Goal: Transaction & Acquisition: Purchase product/service

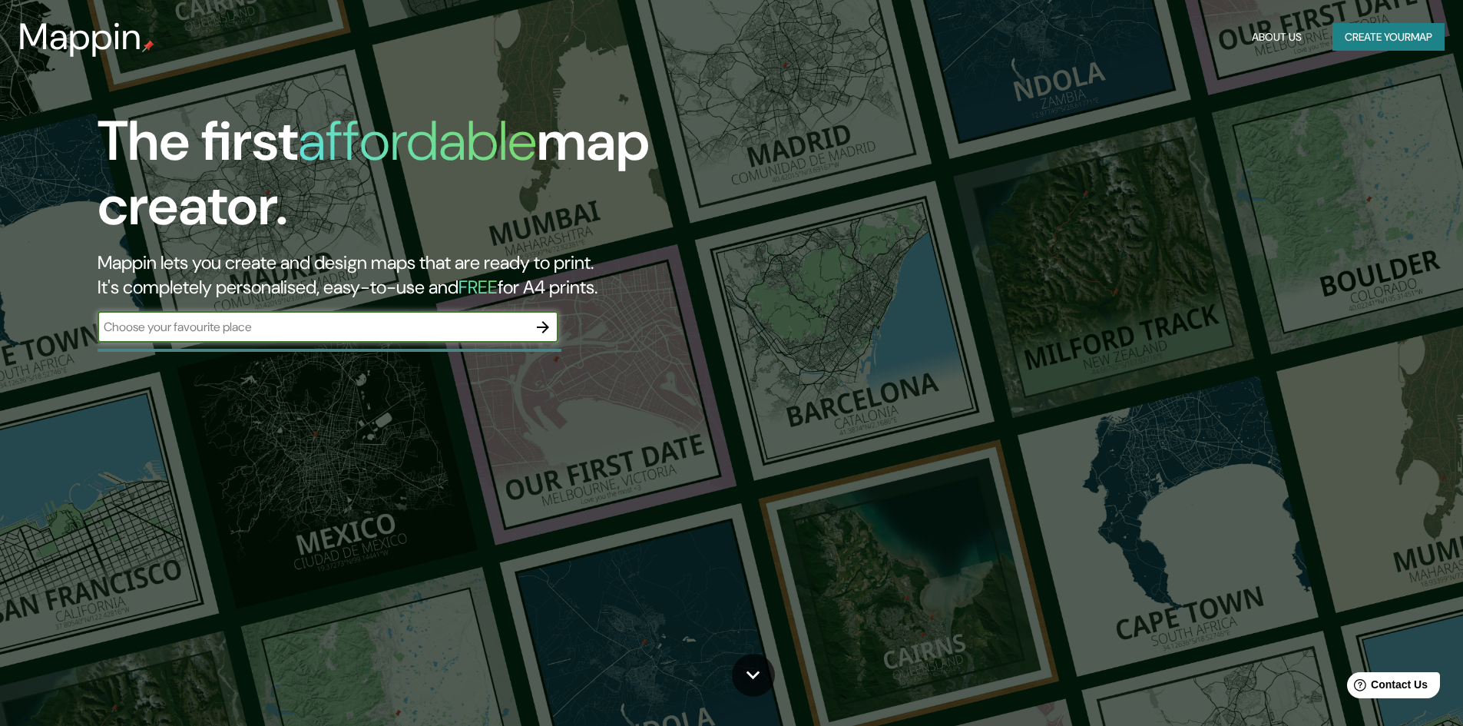
click at [271, 331] on input "text" at bounding box center [313, 327] width 430 height 18
click at [339, 327] on input "text" at bounding box center [313, 327] width 430 height 18
paste input "[STREET_ADDRESS]"
type input "[STREET_ADDRESS]"
click at [547, 326] on icon "button" at bounding box center [543, 327] width 12 height 12
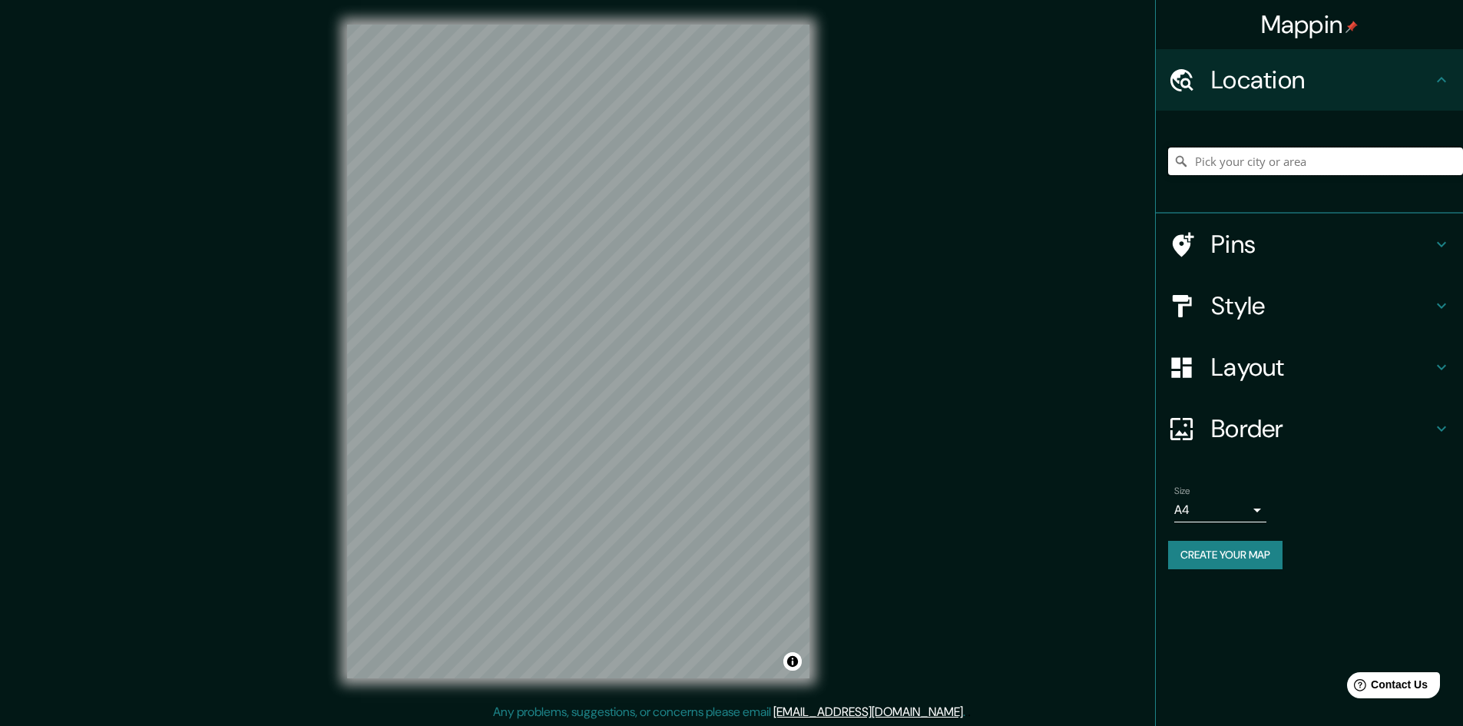
click at [1246, 160] on input "Pick your city or area" at bounding box center [1315, 161] width 295 height 28
paste input "[STREET_ADDRESS]"
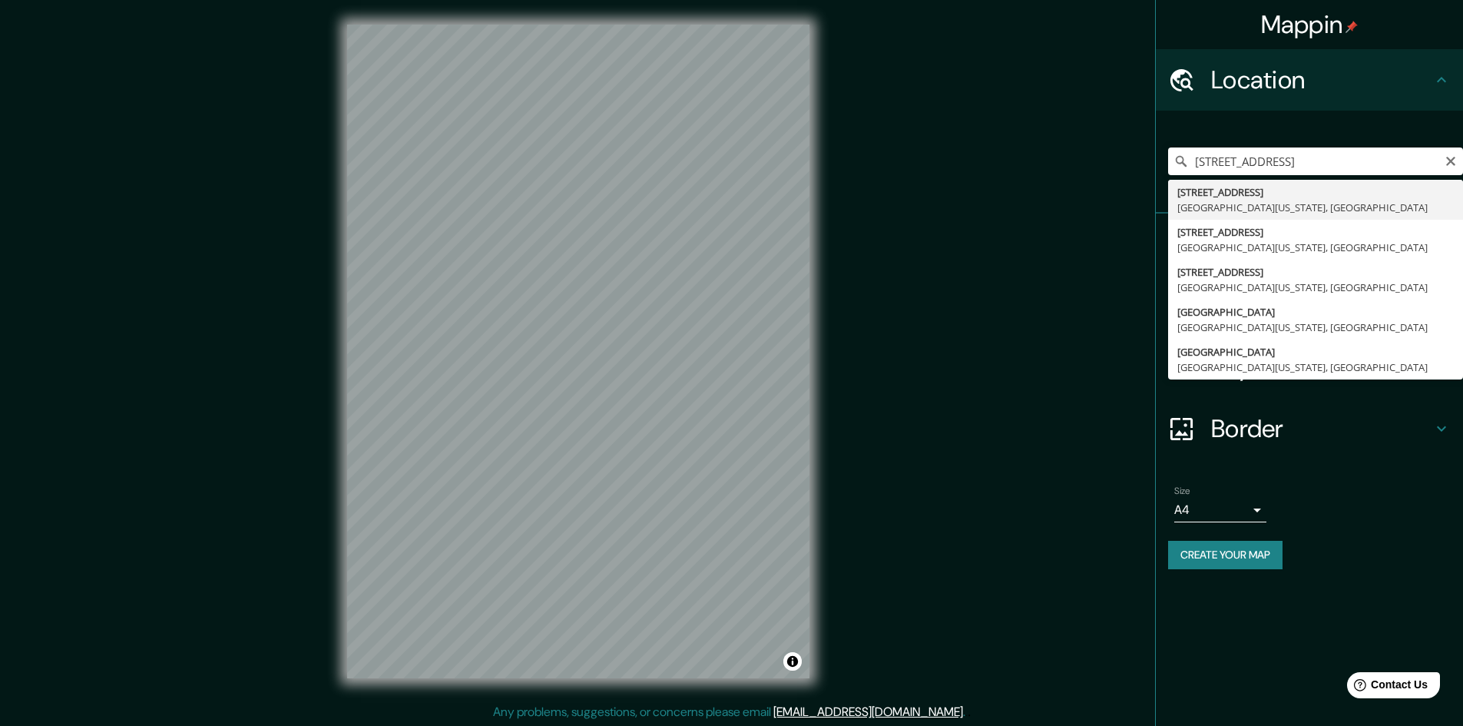
type input "[STREET_ADDRESS][US_STATE]"
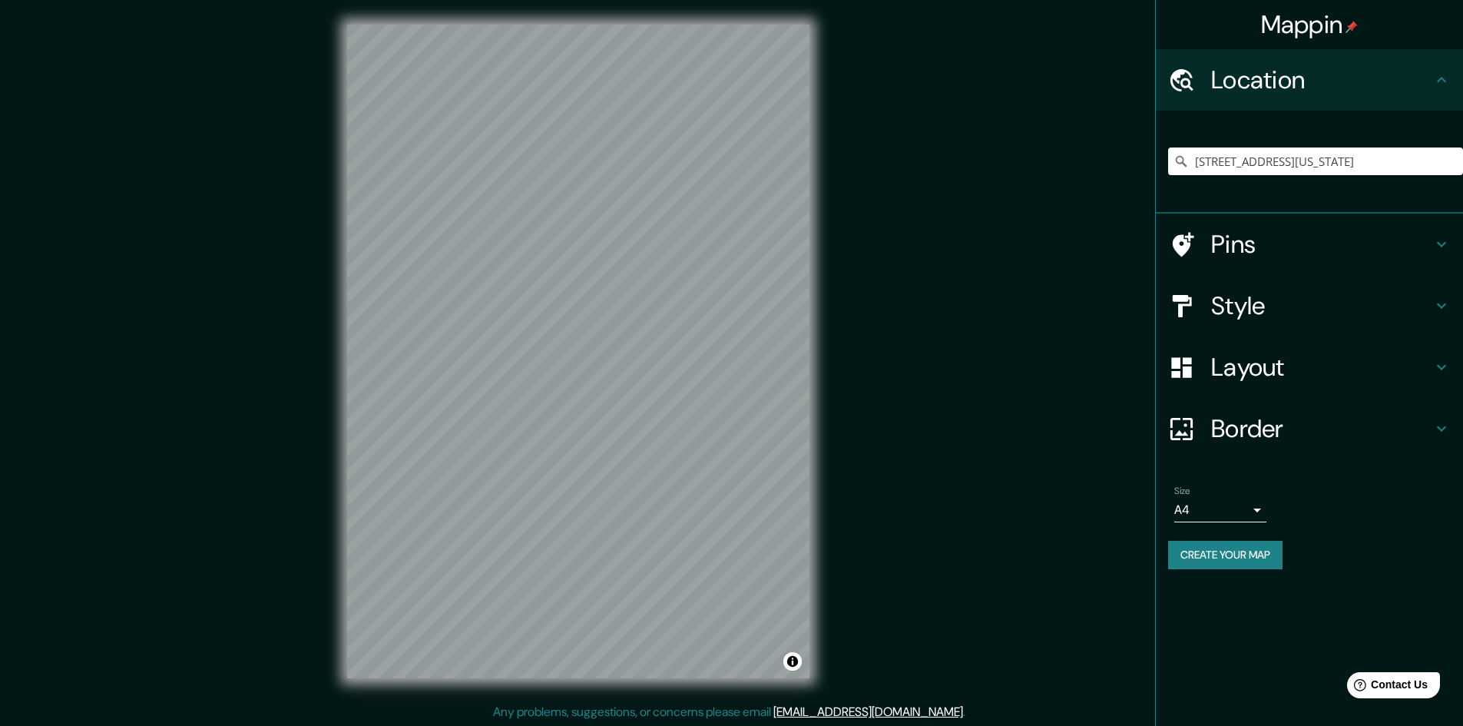
click at [1254, 248] on h4 "Pins" at bounding box center [1321, 244] width 221 height 31
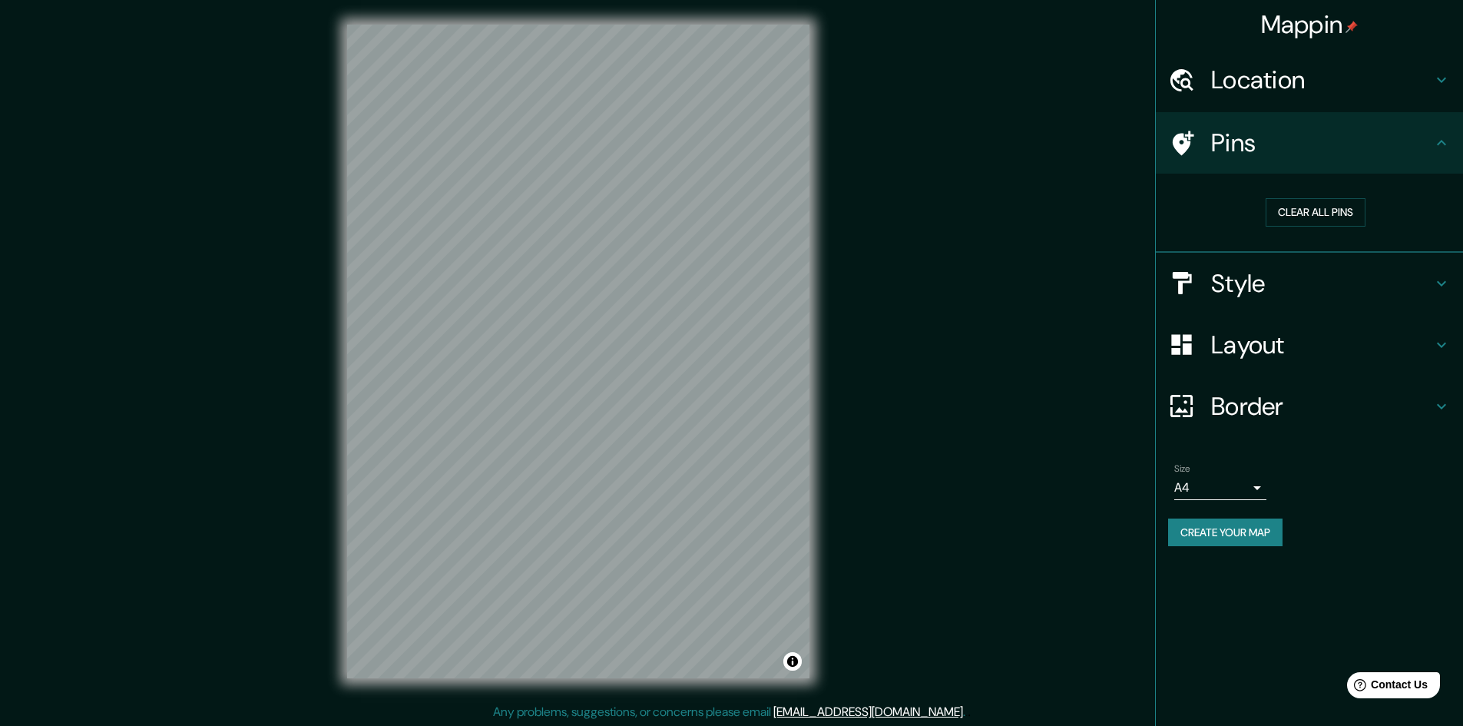
click at [1276, 296] on h4 "Style" at bounding box center [1321, 283] width 221 height 31
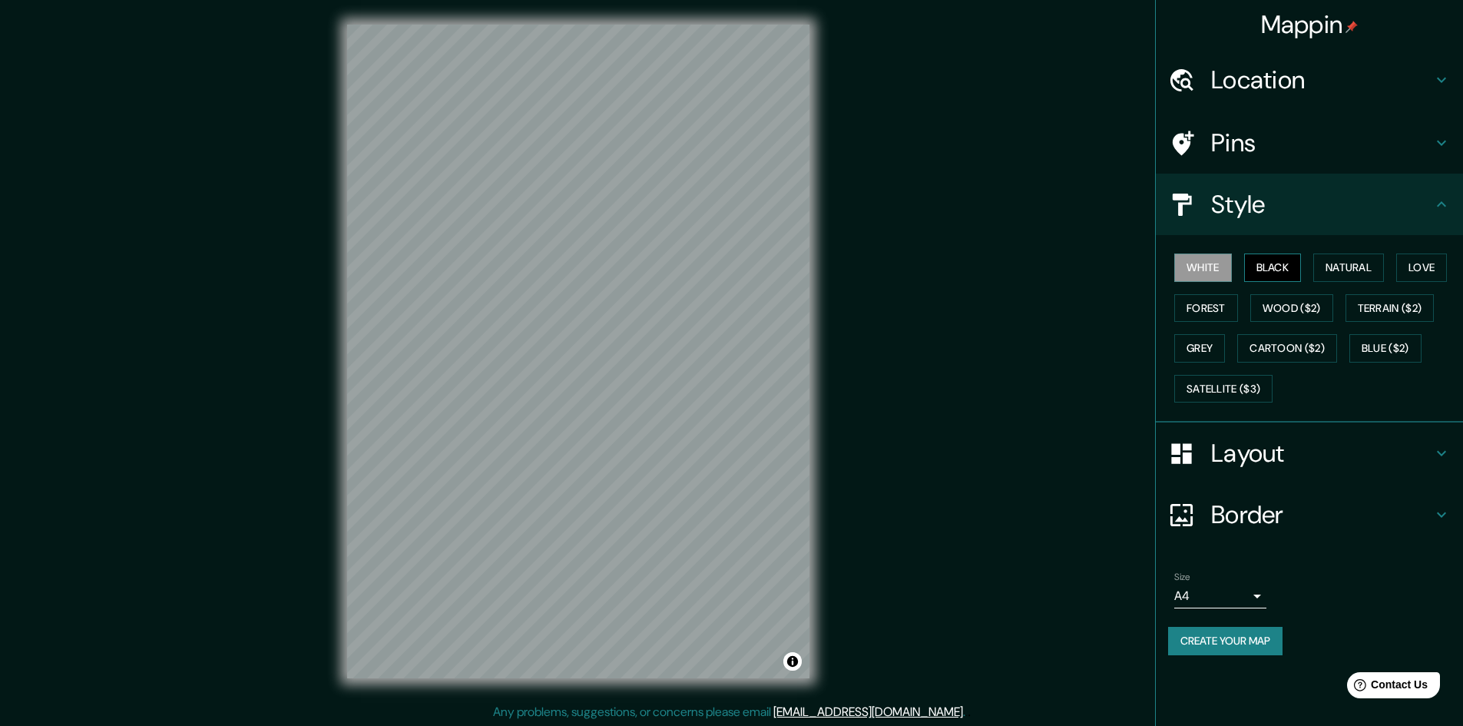
click at [1283, 266] on button "Black" at bounding box center [1273, 267] width 58 height 28
click at [1358, 267] on button "Natural" at bounding box center [1348, 267] width 71 height 28
click at [1422, 262] on button "Love" at bounding box center [1421, 267] width 51 height 28
click at [1215, 316] on button "Forest" at bounding box center [1206, 308] width 64 height 28
click at [1295, 315] on button "Wood ($2)" at bounding box center [1291, 308] width 83 height 28
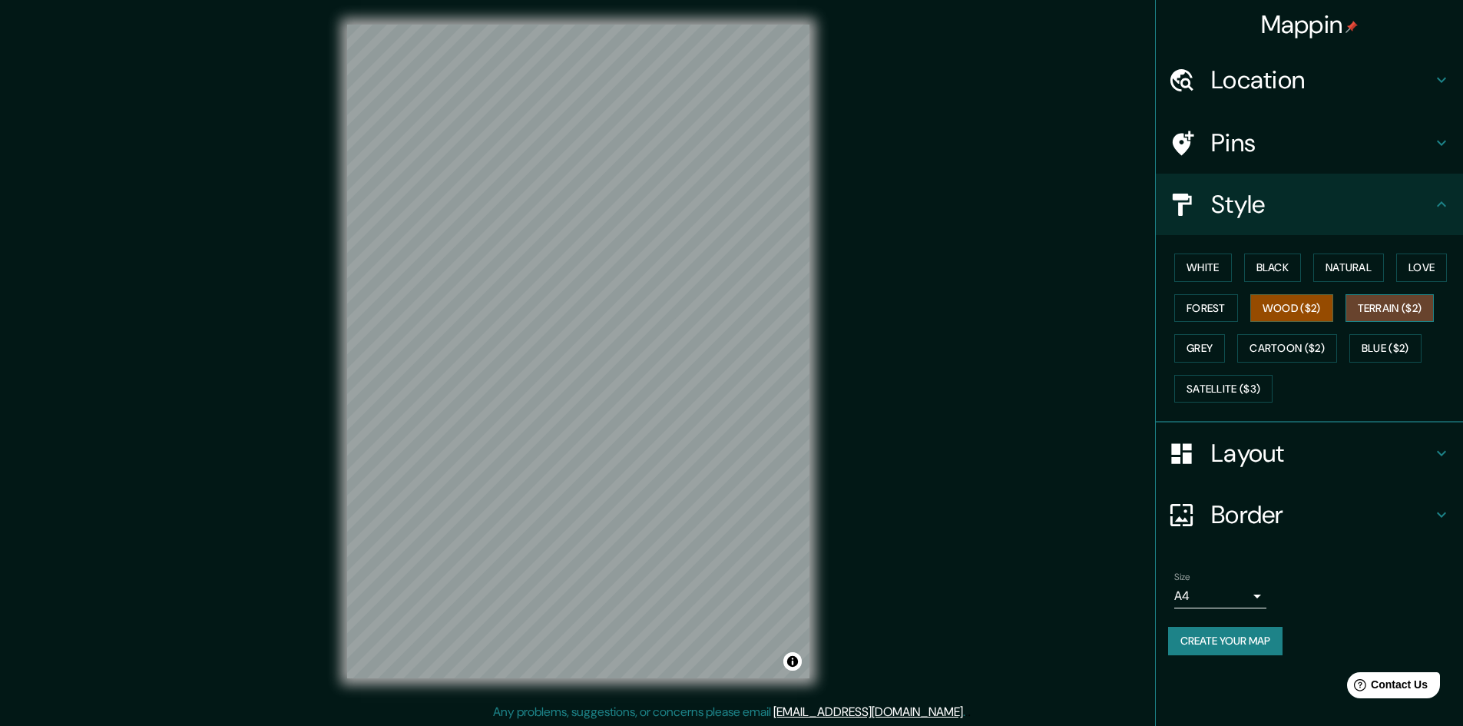
click at [1421, 308] on button "Terrain ($2)" at bounding box center [1389, 308] width 89 height 28
click at [1212, 349] on button "Grey" at bounding box center [1199, 348] width 51 height 28
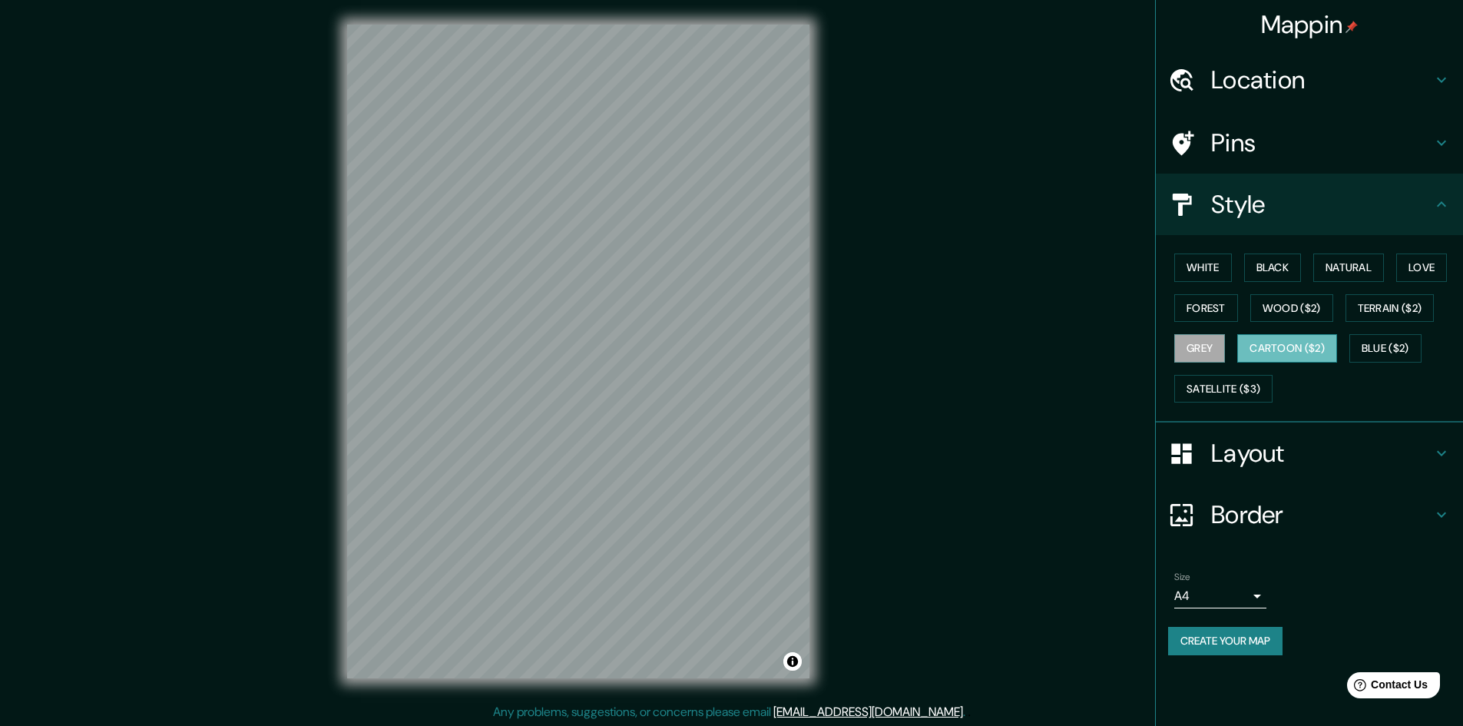
click at [1282, 350] on button "Cartoon ($2)" at bounding box center [1287, 348] width 100 height 28
click at [1395, 340] on button "Blue ($2)" at bounding box center [1385, 348] width 72 height 28
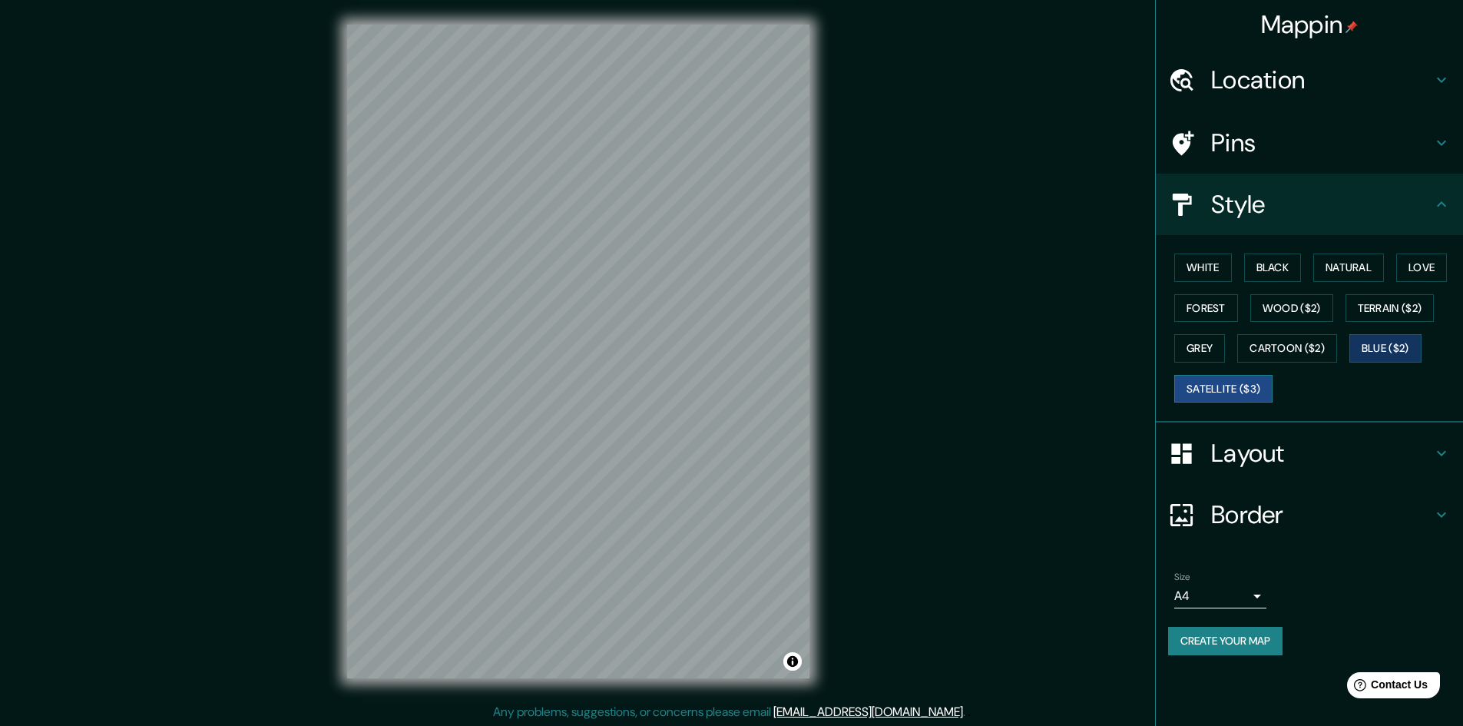
click at [1239, 391] on button "Satellite ($3)" at bounding box center [1223, 389] width 98 height 28
click at [1264, 266] on button "Black" at bounding box center [1273, 267] width 58 height 28
click at [1213, 264] on button "White" at bounding box center [1203, 267] width 58 height 28
click at [1260, 262] on button "Black" at bounding box center [1273, 267] width 58 height 28
click at [1287, 463] on h4 "Layout" at bounding box center [1321, 453] width 221 height 31
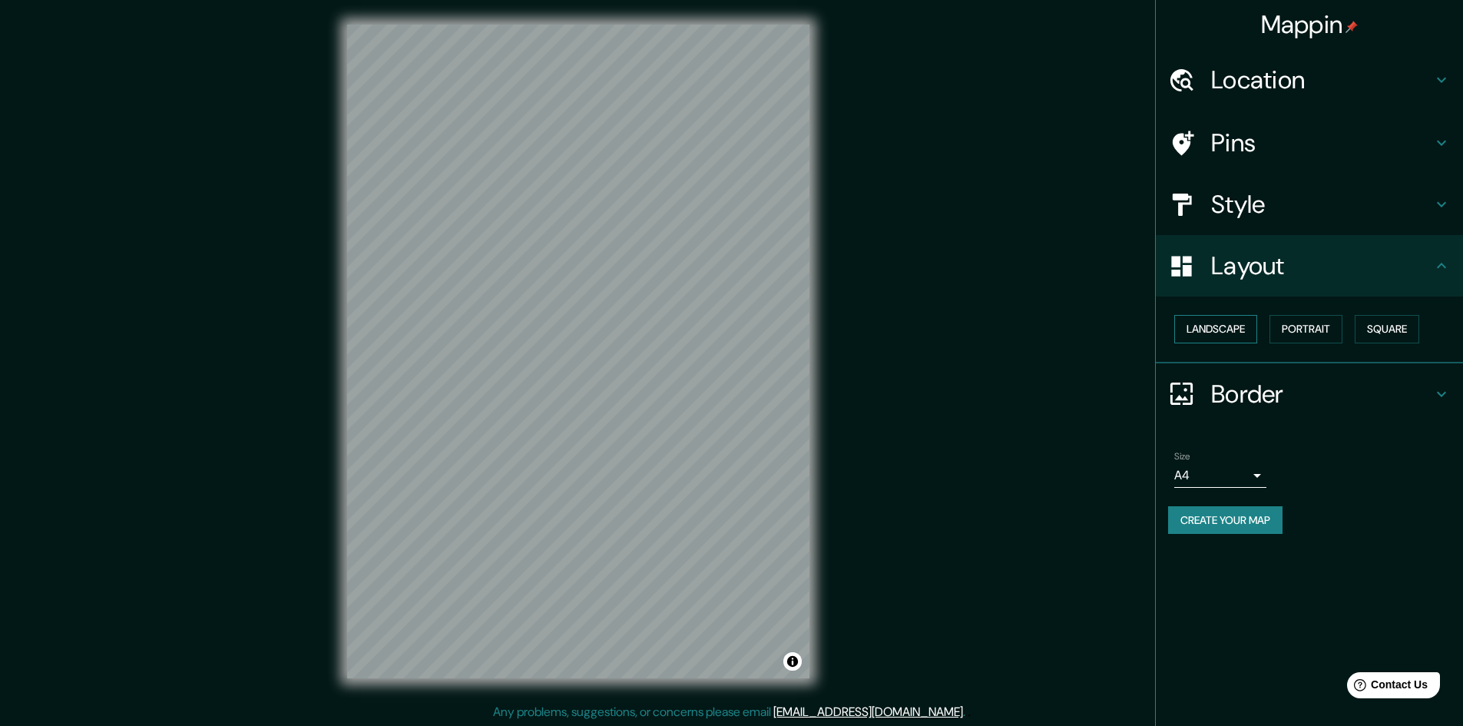
click at [1235, 333] on button "Landscape" at bounding box center [1215, 329] width 83 height 28
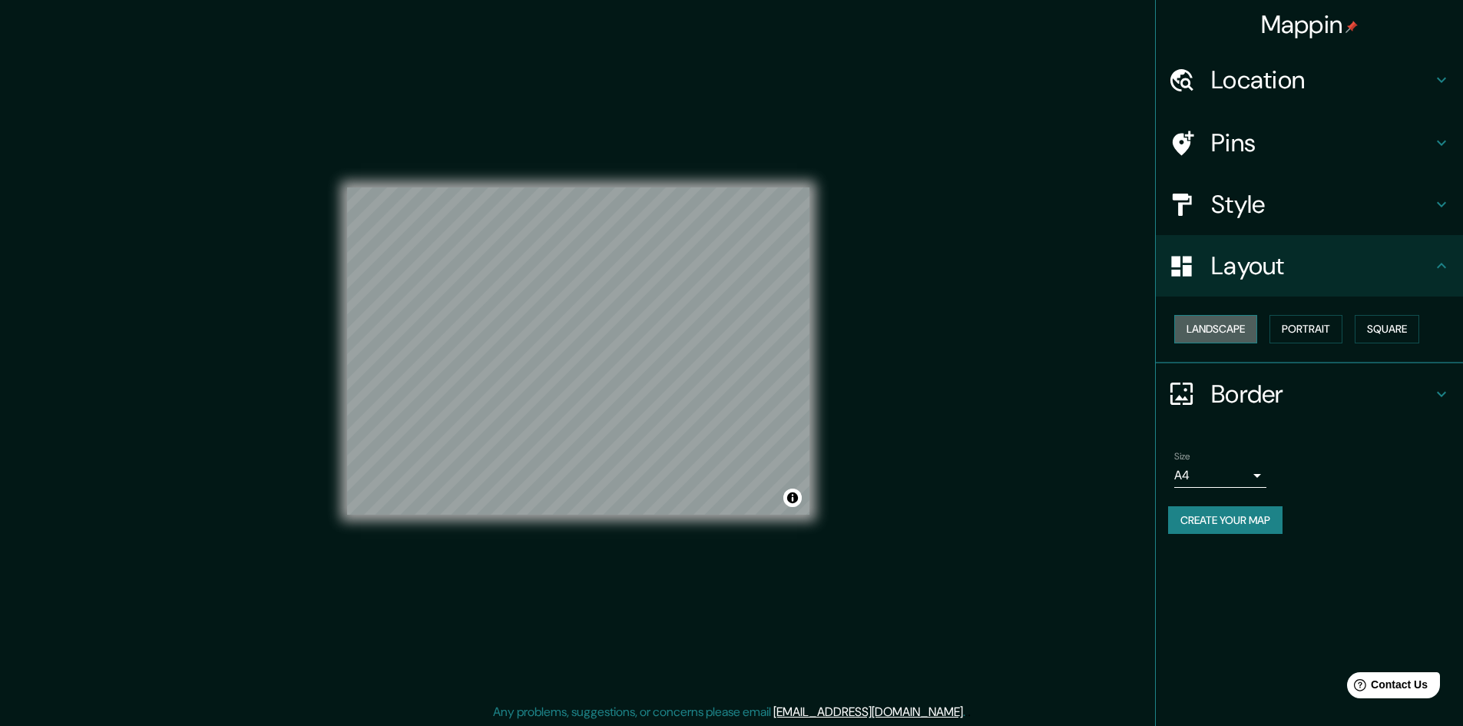
click at [1235, 333] on button "Landscape" at bounding box center [1215, 329] width 83 height 28
click at [1231, 334] on button "Landscape" at bounding box center [1215, 329] width 83 height 28
click at [1291, 326] on button "Portrait" at bounding box center [1305, 329] width 73 height 28
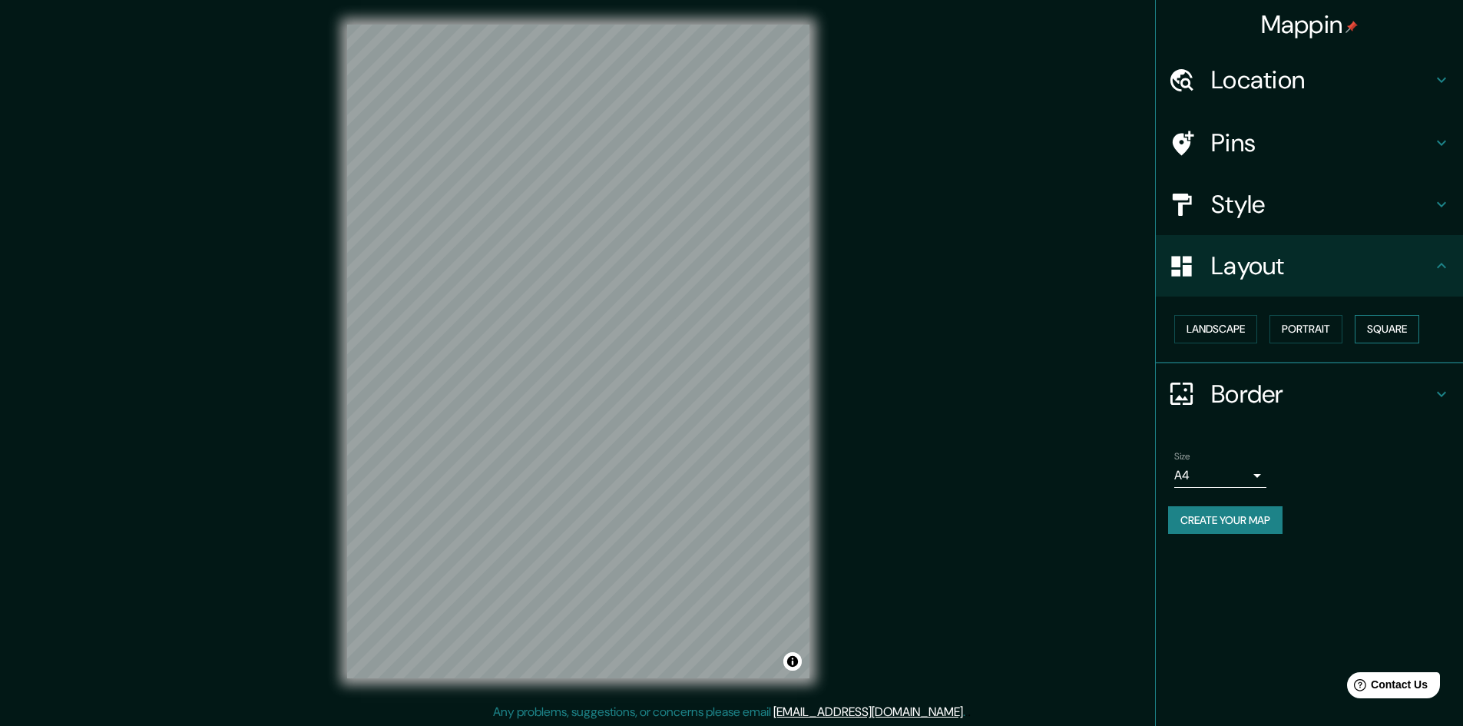
click at [1416, 326] on button "Square" at bounding box center [1387, 329] width 65 height 28
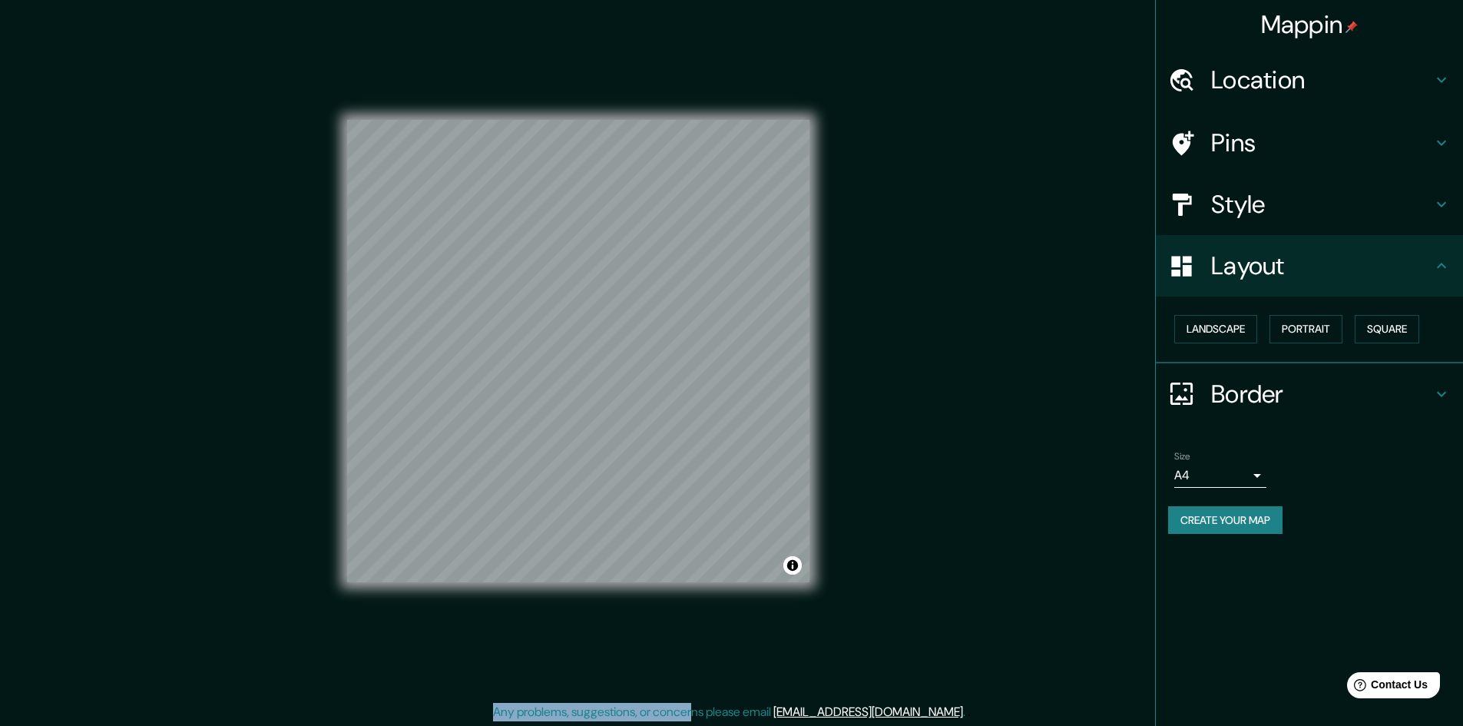
drag, startPoint x: 533, startPoint y: 684, endPoint x: 844, endPoint y: 685, distance: 311.0
click at [770, 710] on div "Mappin Location [STREET_ADDRESS][US_STATE] Pins Style Layout Landscape Portrait…" at bounding box center [731, 363] width 1463 height 727
drag, startPoint x: 857, startPoint y: 610, endPoint x: 857, endPoint y: 620, distance: 10.0
click at [857, 610] on div "Mappin Location [STREET_ADDRESS][US_STATE] Pins Style Layout Landscape Portrait…" at bounding box center [731, 363] width 1463 height 727
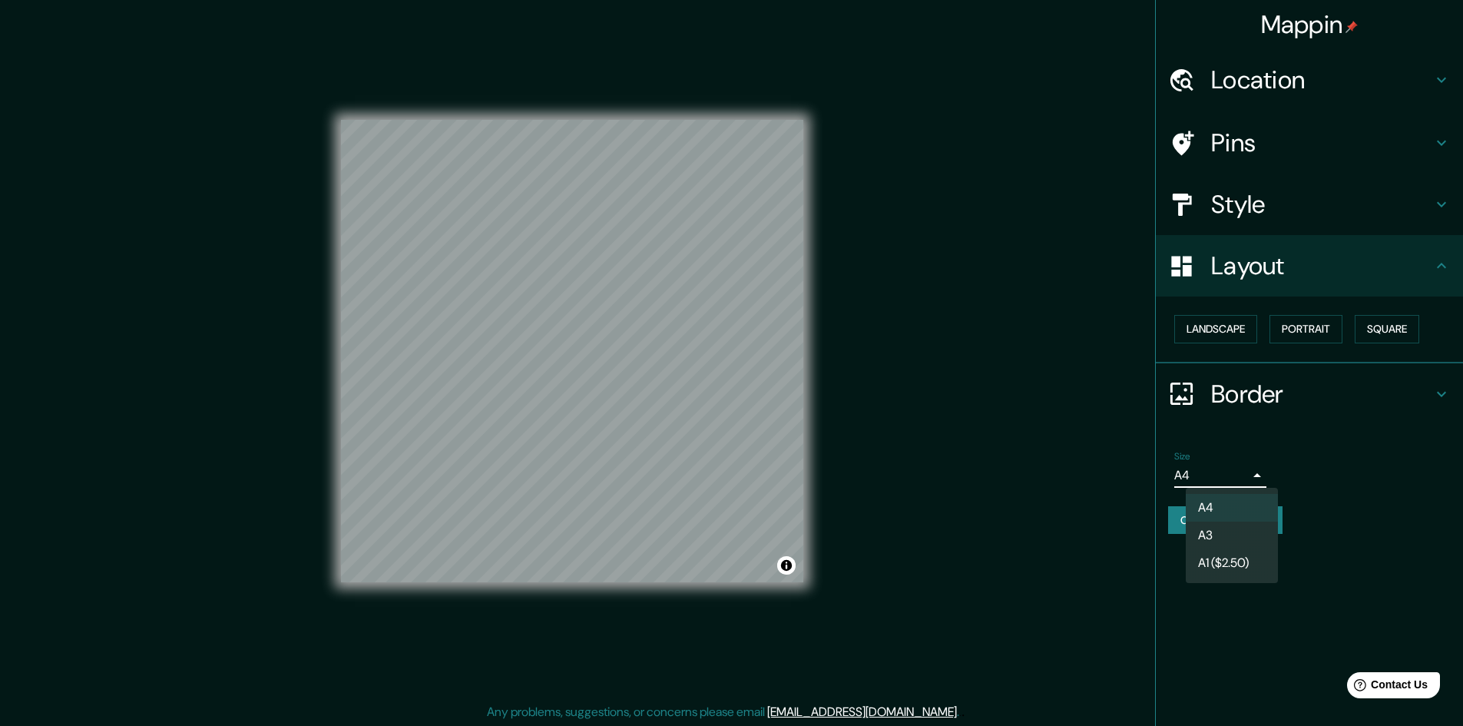
click at [1227, 475] on body "Mappin Location [STREET_ADDRESS][US_STATE] Pins Style Layout Landscape Portrait…" at bounding box center [731, 363] width 1463 height 726
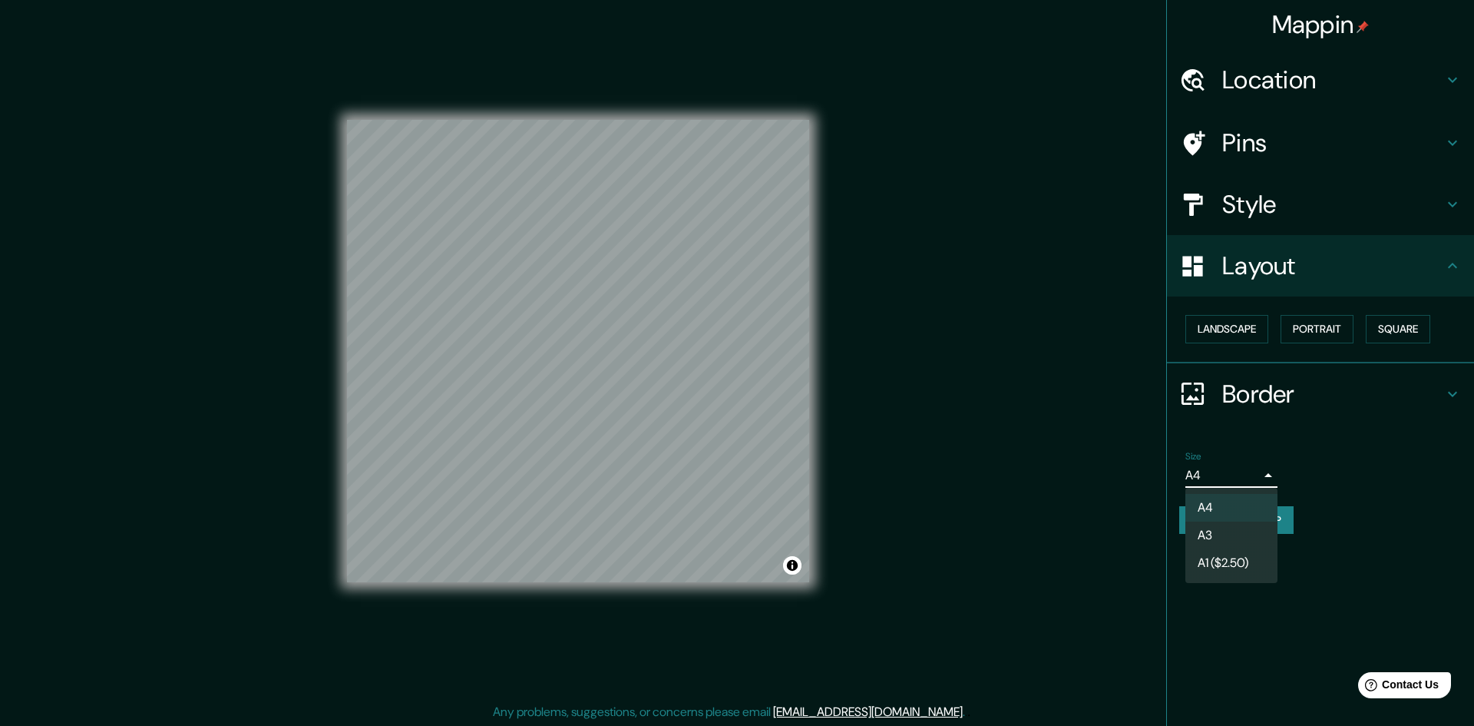
click at [1223, 535] on li "A3" at bounding box center [1232, 535] width 92 height 28
type input "a4"
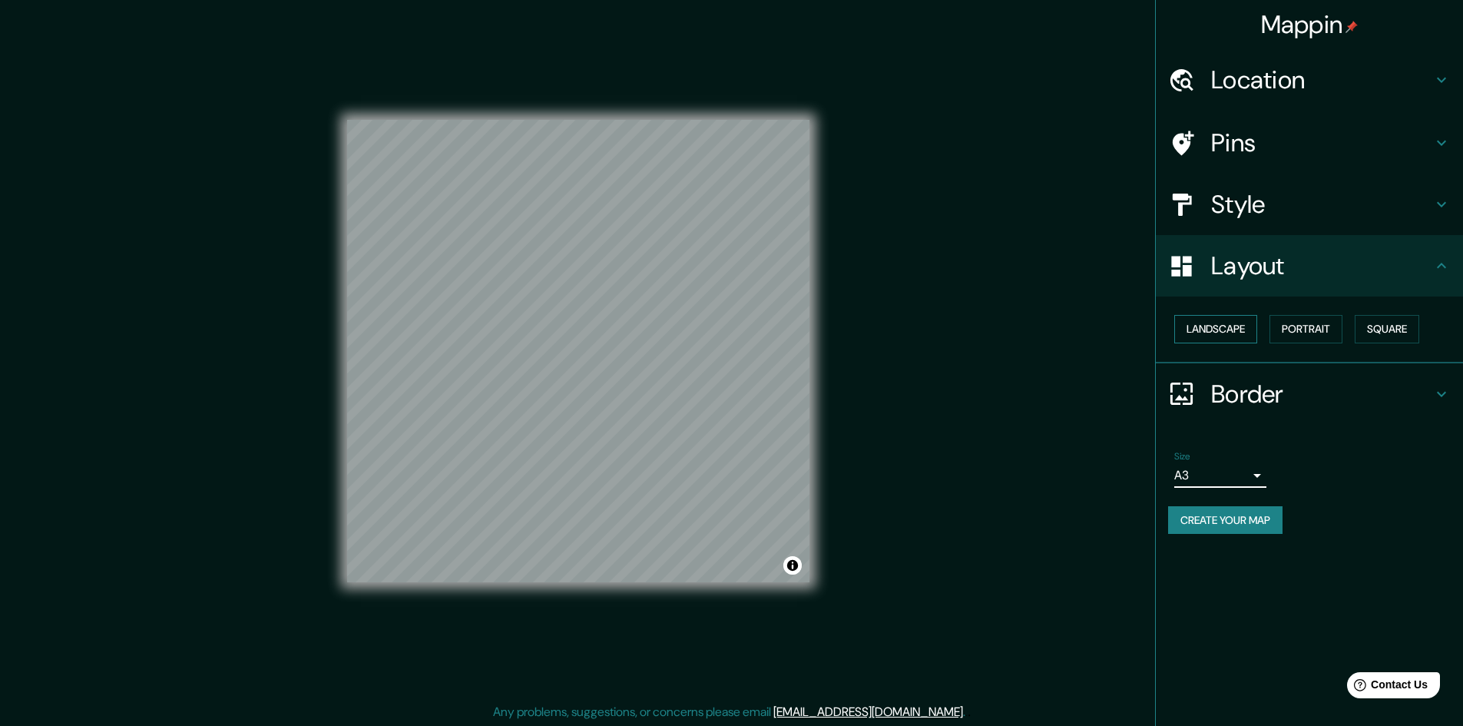
click at [1239, 329] on button "Landscape" at bounding box center [1215, 329] width 83 height 28
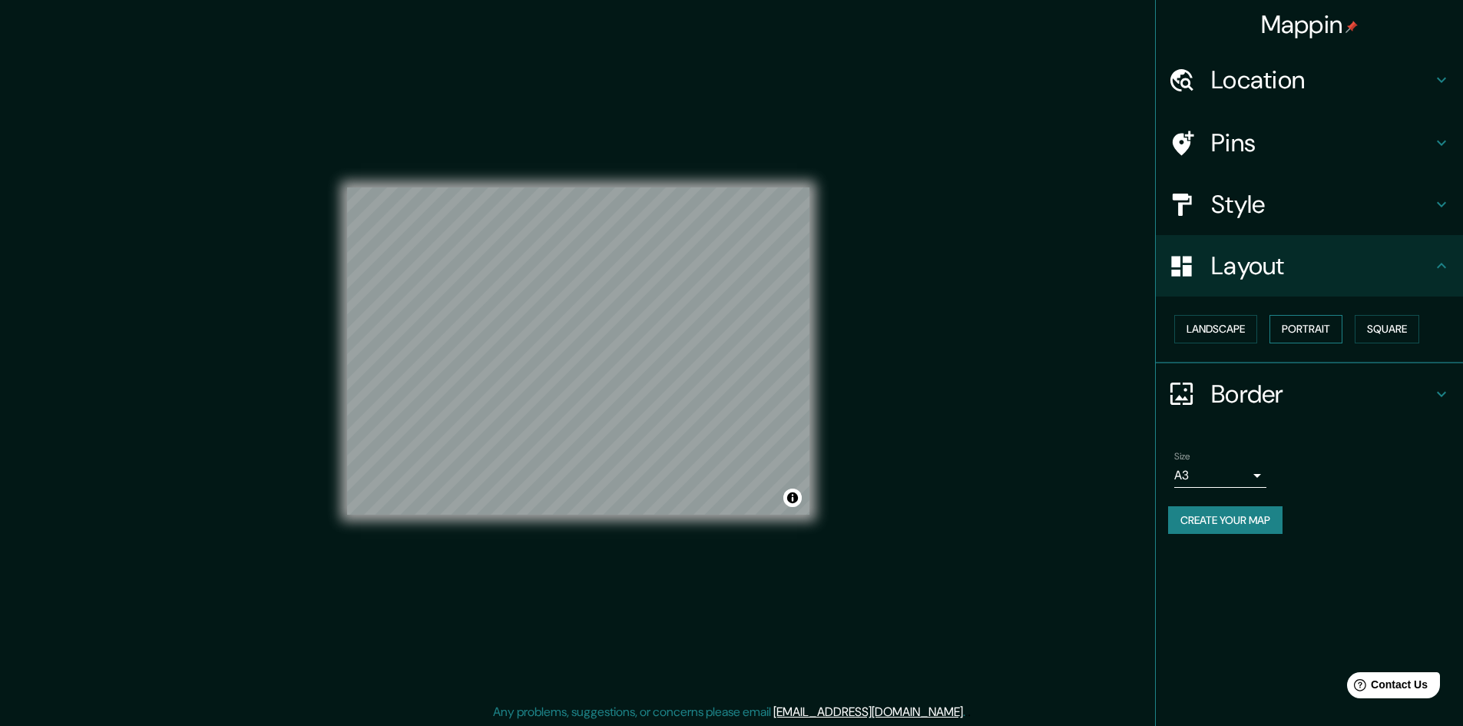
click at [1308, 329] on button "Portrait" at bounding box center [1305, 329] width 73 height 28
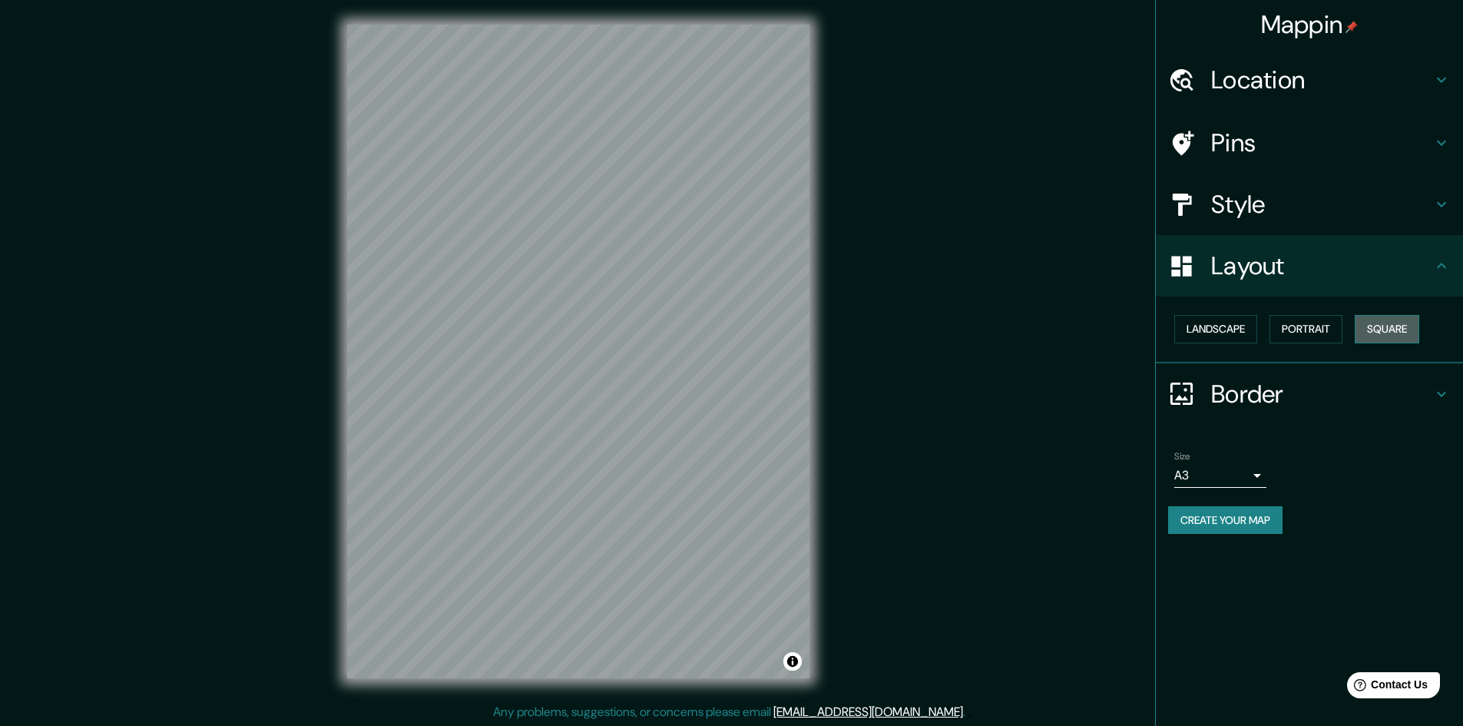
click at [1387, 329] on button "Square" at bounding box center [1387, 329] width 65 height 28
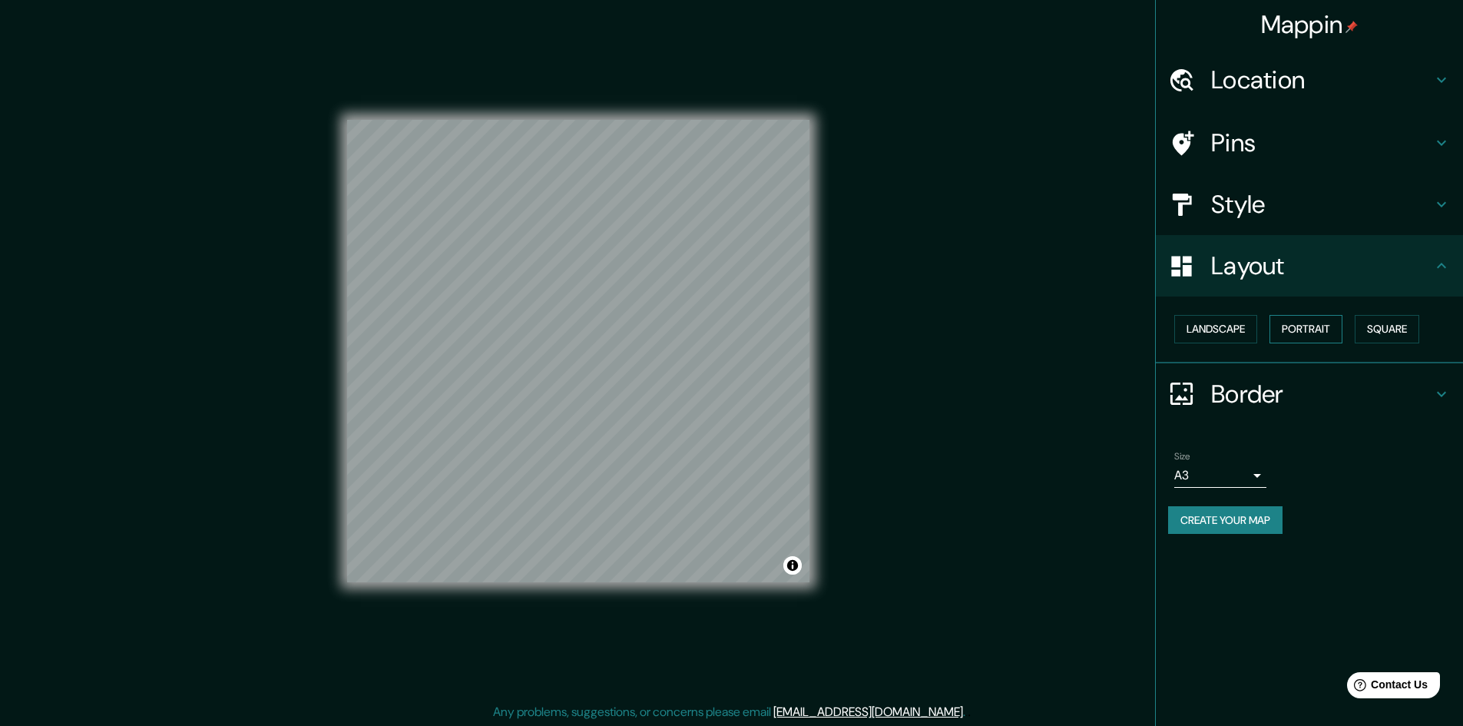
click at [1318, 332] on button "Portrait" at bounding box center [1305, 329] width 73 height 28
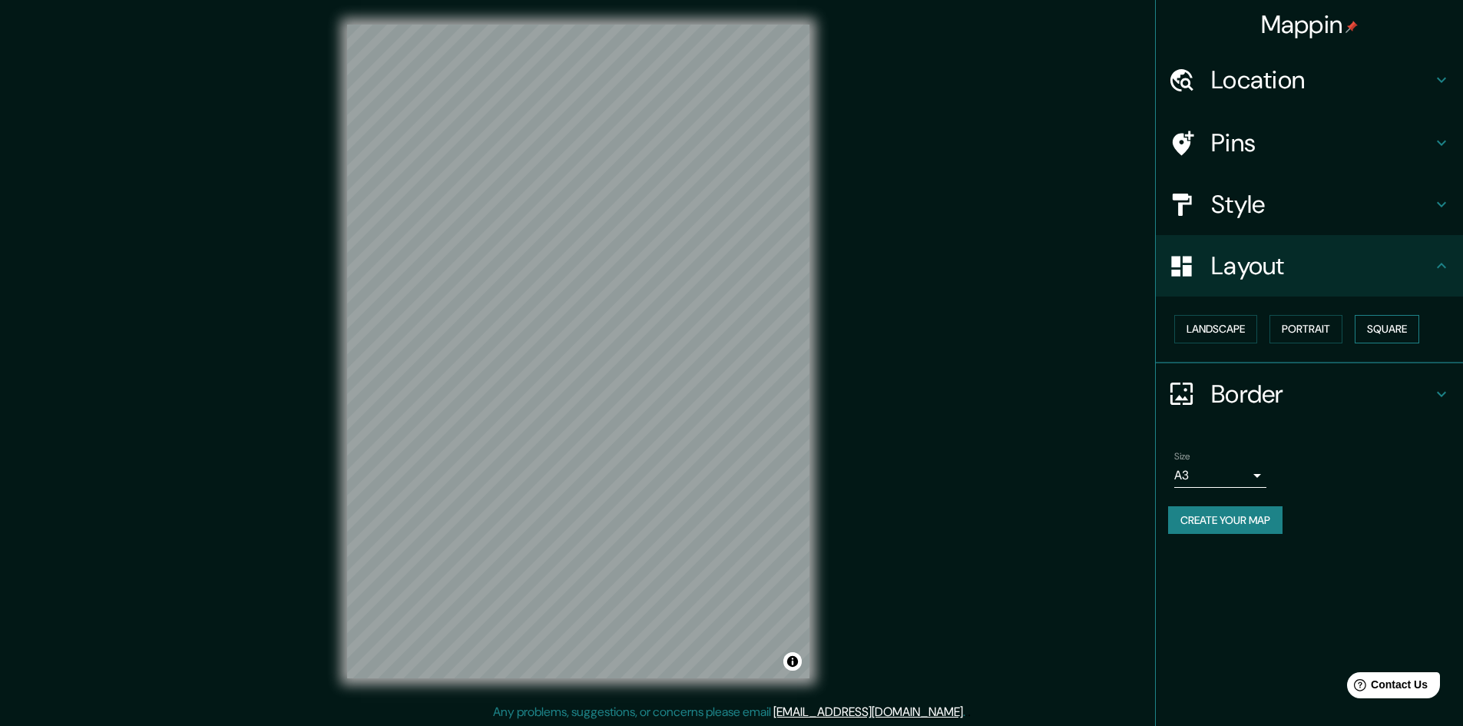
click at [1405, 334] on button "Square" at bounding box center [1387, 329] width 65 height 28
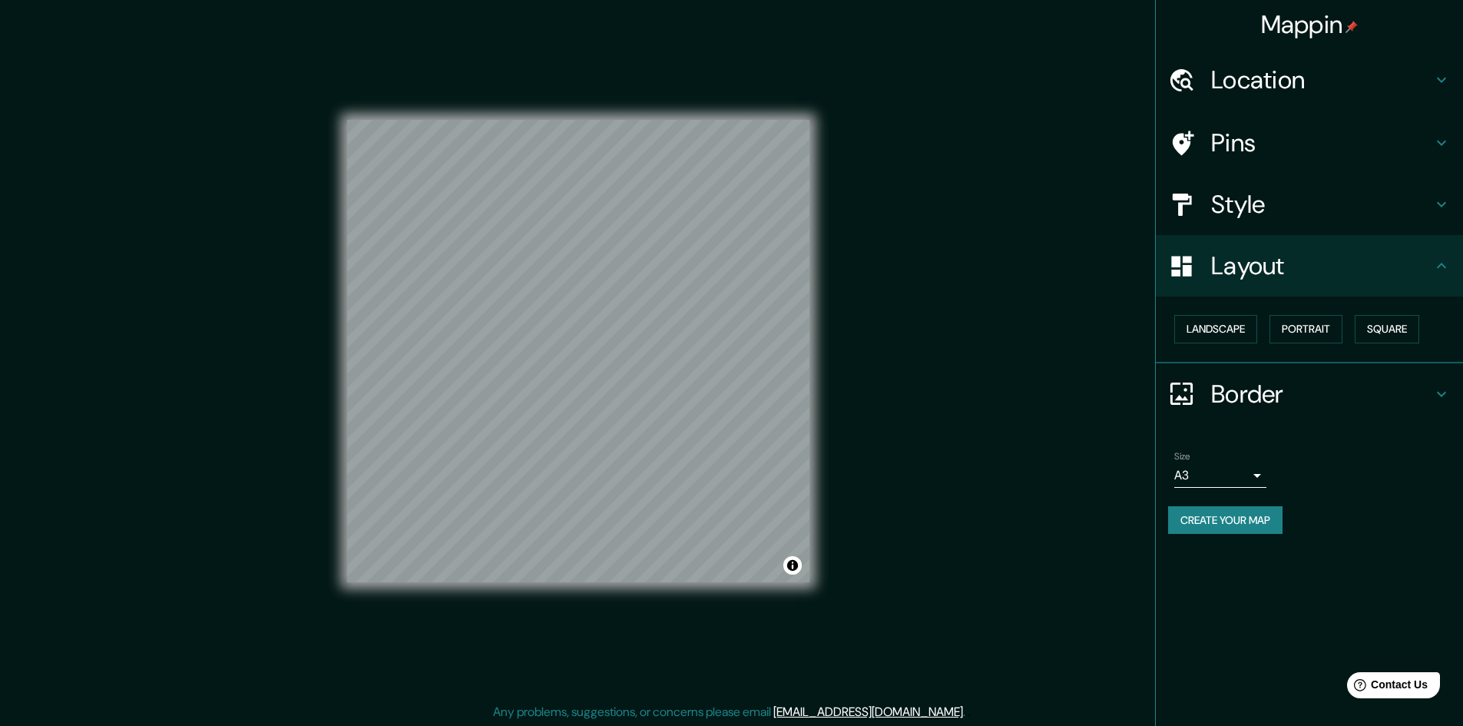
scroll to position [2, 0]
click at [1262, 401] on h4 "Border" at bounding box center [1321, 394] width 221 height 31
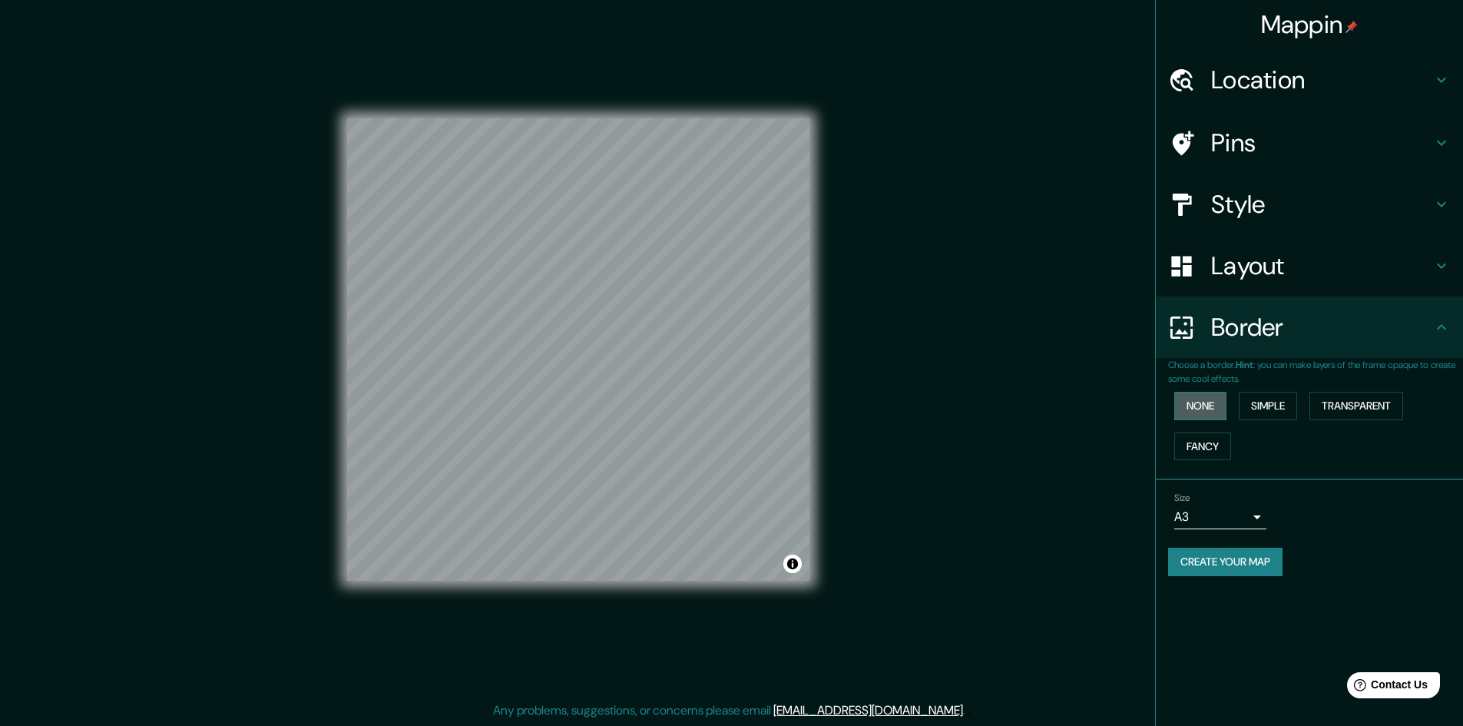
click at [1201, 412] on button "None" at bounding box center [1200, 406] width 52 height 28
click at [1279, 408] on button "Simple" at bounding box center [1268, 406] width 58 height 28
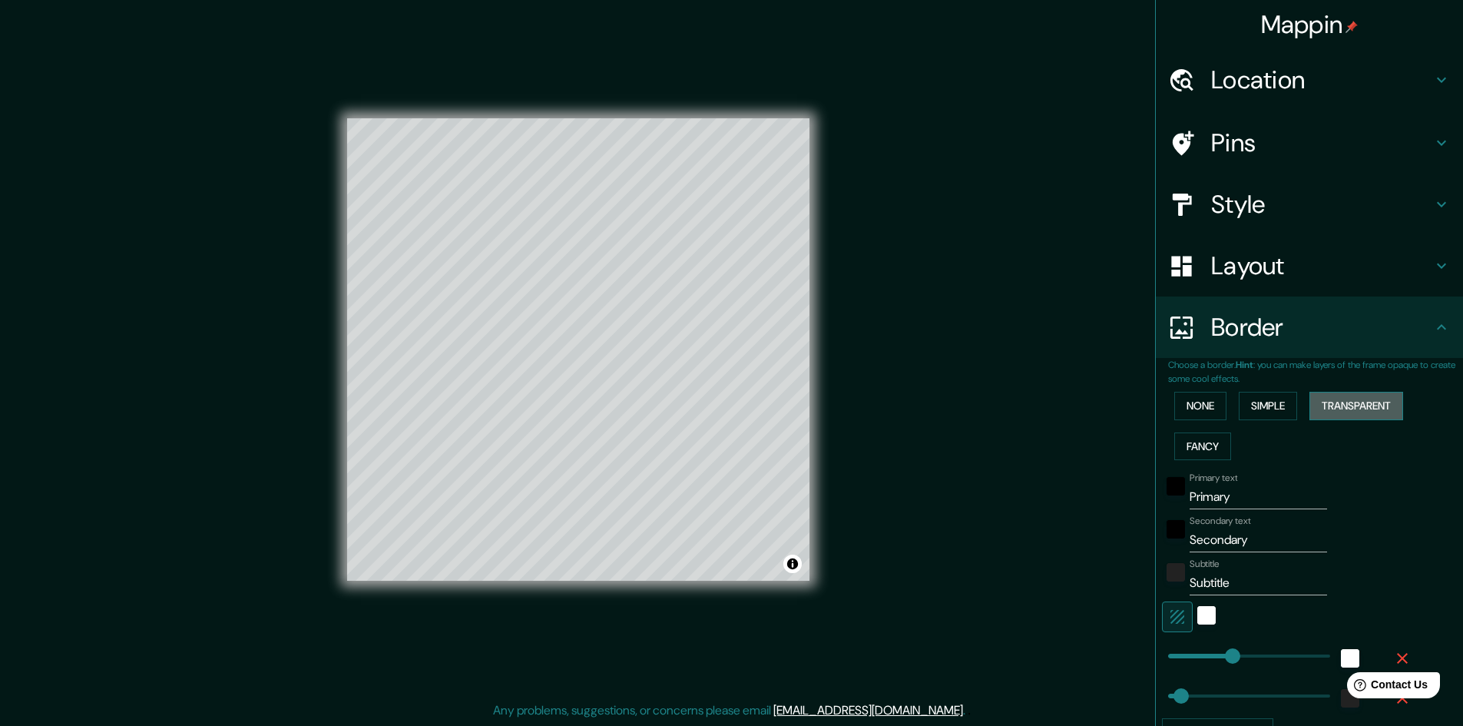
click at [1338, 405] on button "Transparent" at bounding box center [1356, 406] width 94 height 28
click at [1193, 448] on button "Fancy" at bounding box center [1202, 446] width 57 height 28
click at [1189, 412] on button "None" at bounding box center [1200, 406] width 52 height 28
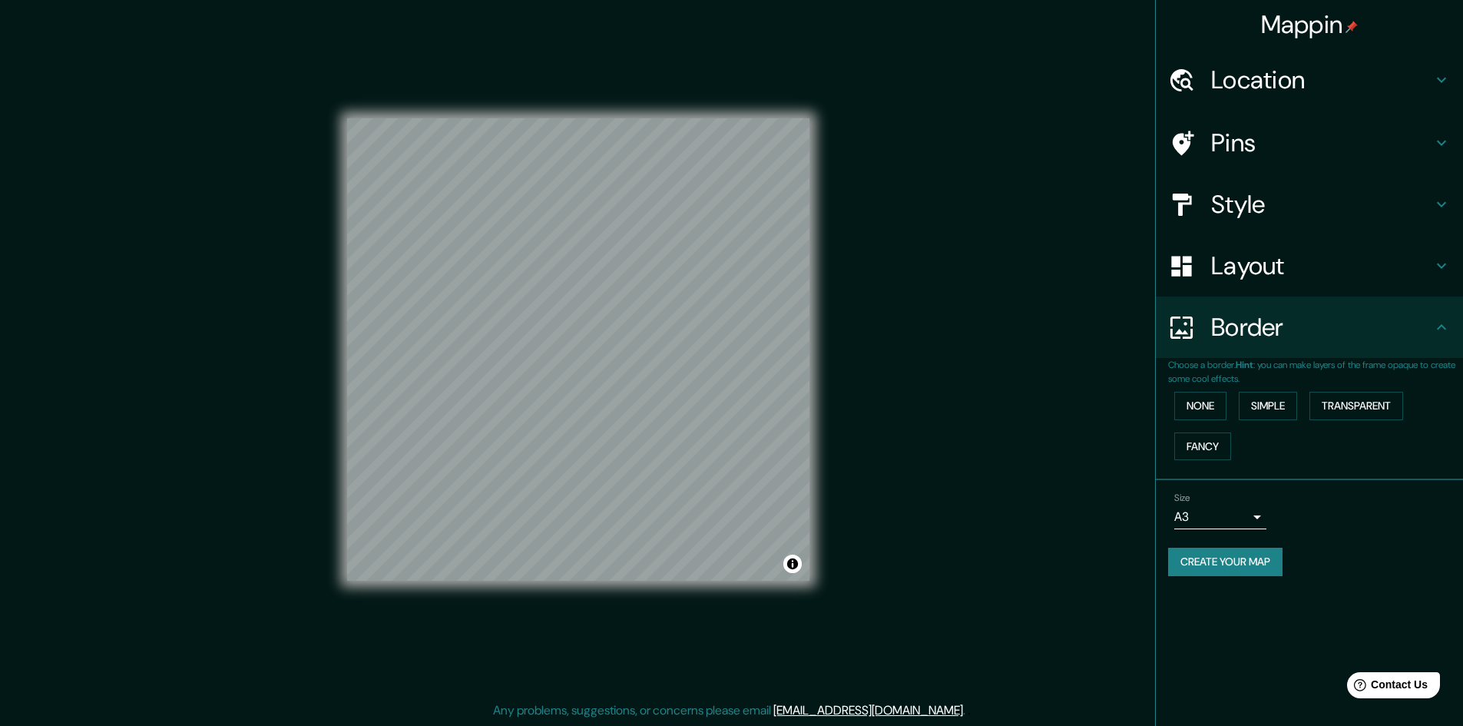
scroll to position [0, 0]
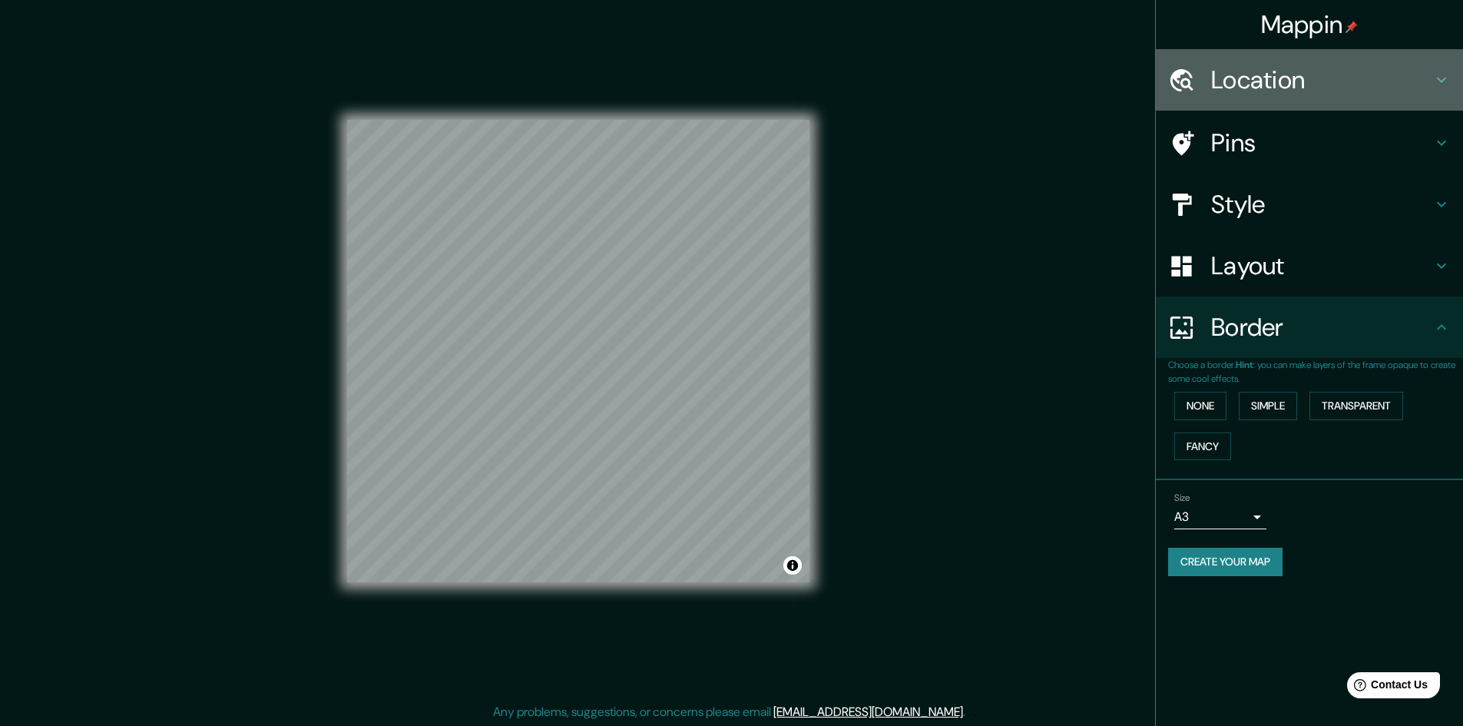
click at [1294, 78] on h4 "Location" at bounding box center [1321, 80] width 221 height 31
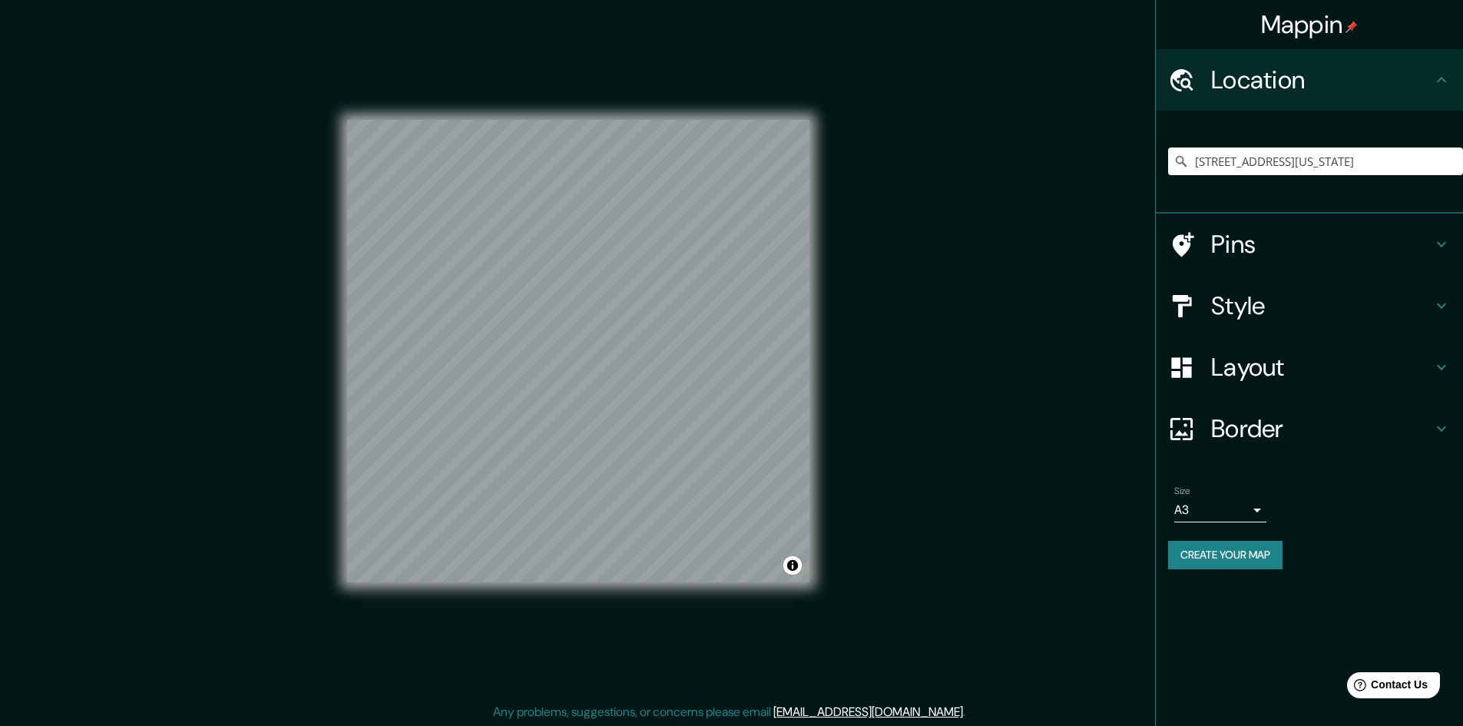
click at [1294, 78] on h4 "Location" at bounding box center [1321, 80] width 221 height 31
click at [1285, 302] on h4 "Style" at bounding box center [1321, 305] width 221 height 31
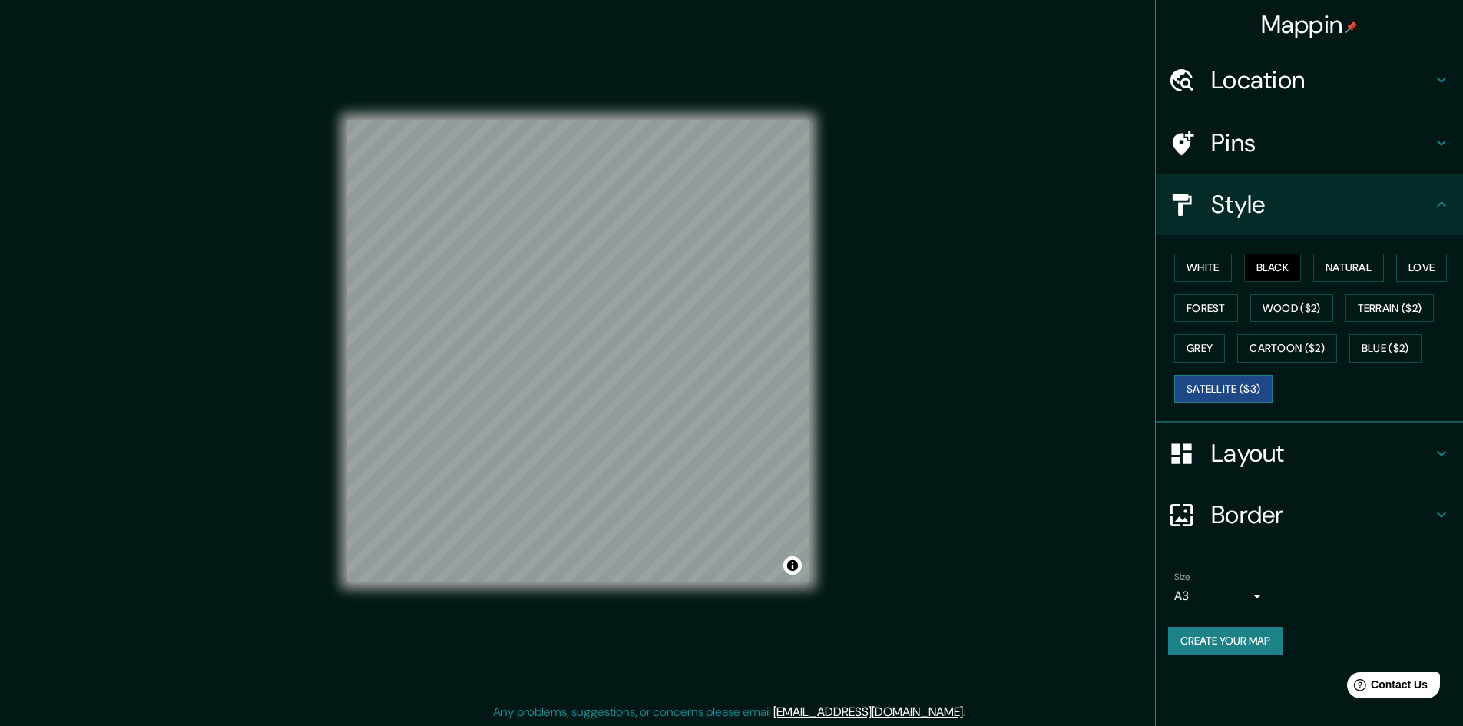
click at [1251, 392] on button "Satellite ($3)" at bounding box center [1223, 389] width 98 height 28
click at [1213, 307] on button "Forest" at bounding box center [1206, 308] width 64 height 28
click at [1210, 273] on button "White" at bounding box center [1203, 267] width 58 height 28
click at [1263, 270] on button "Black" at bounding box center [1273, 267] width 58 height 28
click at [1376, 267] on button "Natural" at bounding box center [1348, 267] width 71 height 28
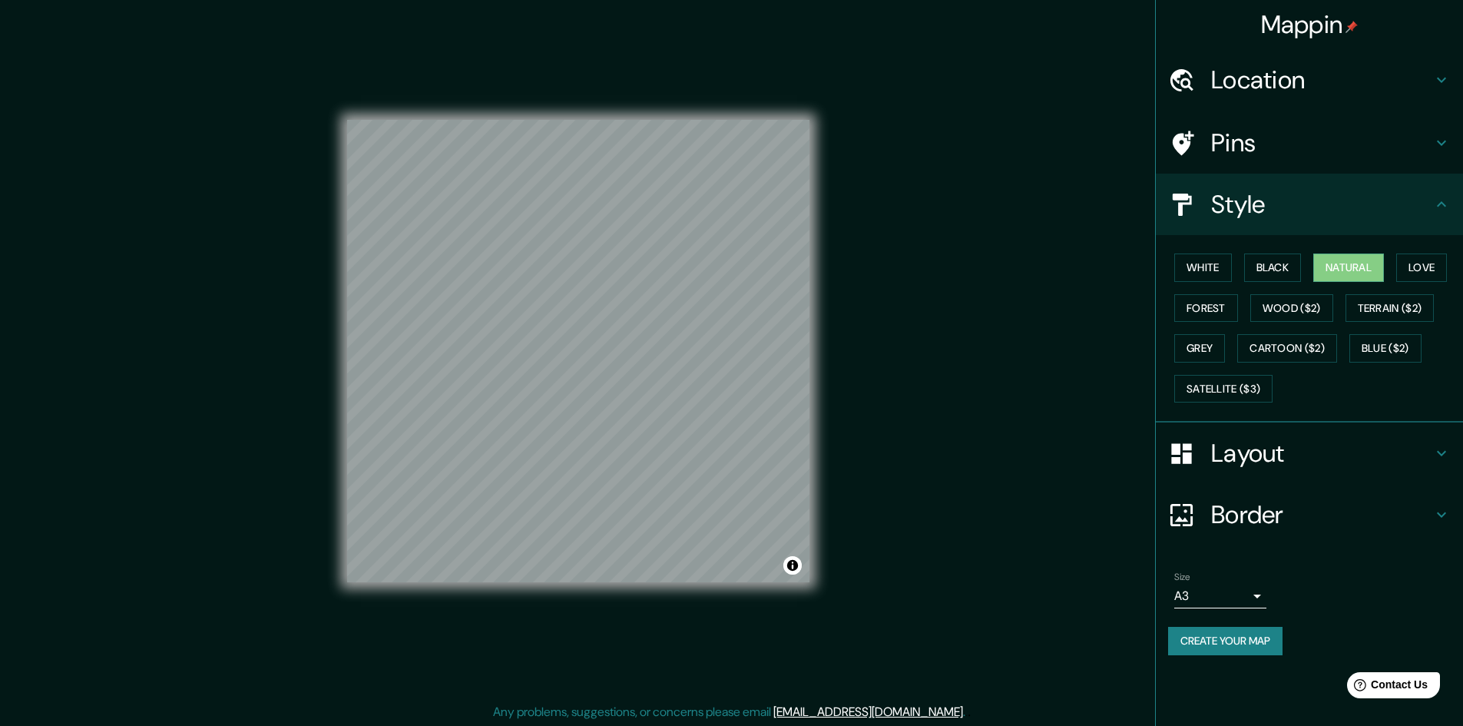
click at [1312, 265] on div "White Black Natural Love Forest Wood ($2) Terrain ($2) Grey Cartoon ($2) Blue (…" at bounding box center [1315, 327] width 295 height 161
click at [1288, 268] on button "Black" at bounding box center [1273, 267] width 58 height 28
click at [1406, 265] on button "Love" at bounding box center [1421, 267] width 51 height 28
click at [1271, 266] on button "Black" at bounding box center [1273, 267] width 58 height 28
click at [1214, 260] on button "White" at bounding box center [1203, 267] width 58 height 28
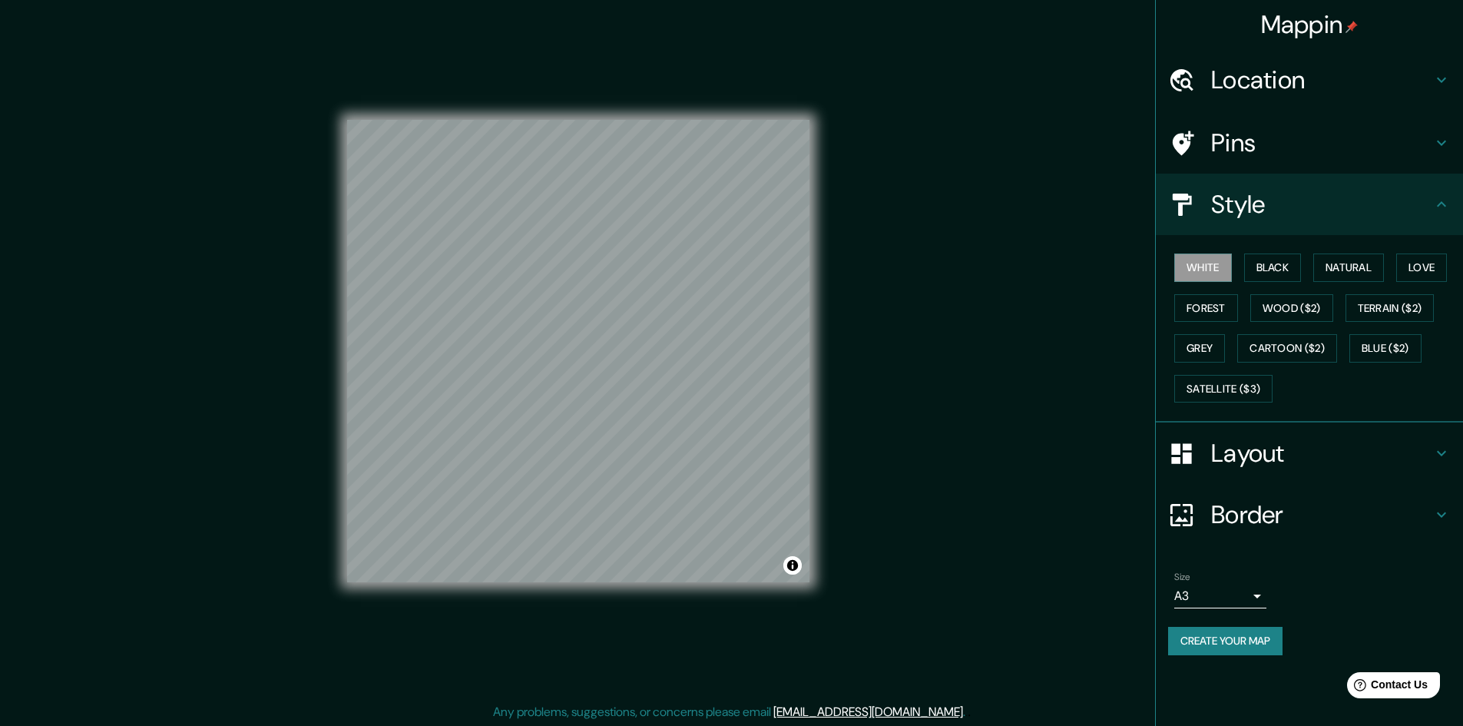
click at [1267, 645] on button "Create your map" at bounding box center [1225, 641] width 114 height 28
click at [1251, 644] on div "Create your map" at bounding box center [1309, 641] width 283 height 28
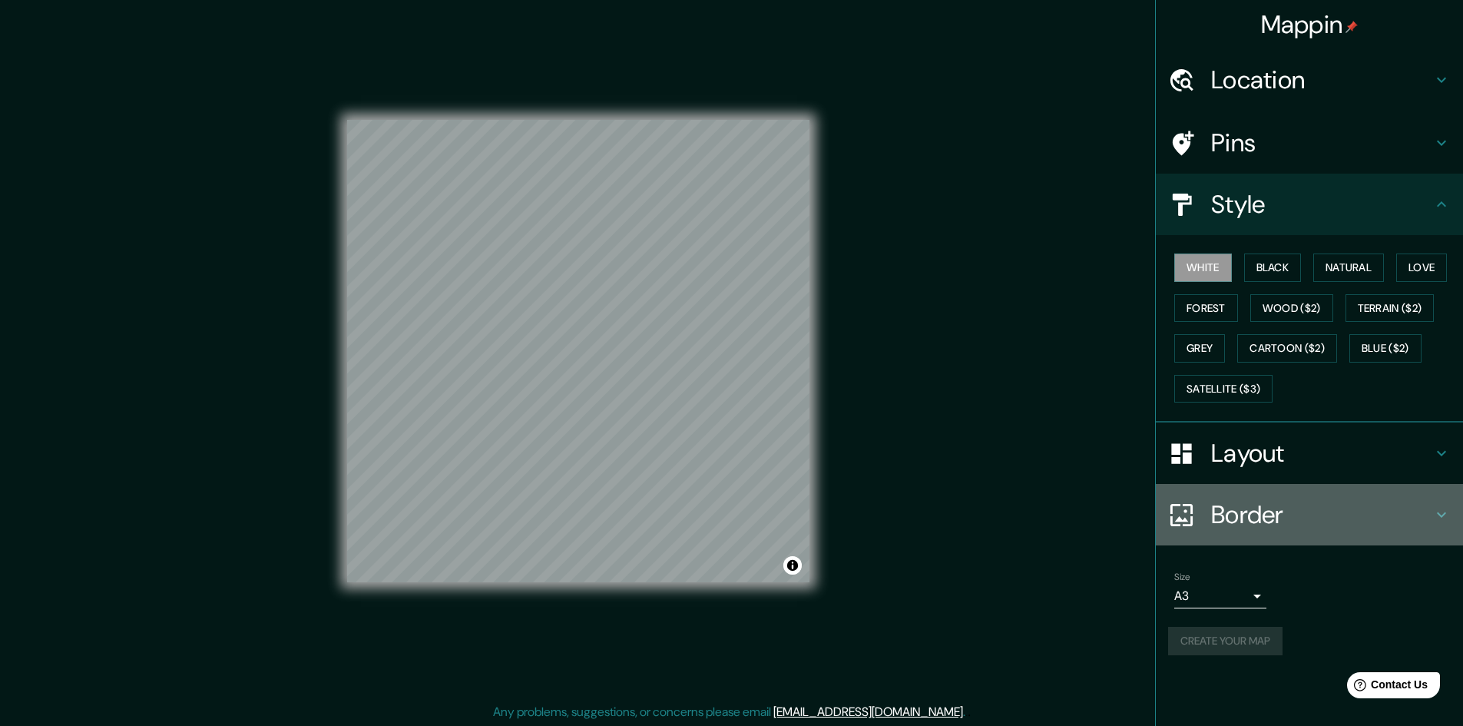
click at [1276, 527] on h4 "Border" at bounding box center [1321, 514] width 221 height 31
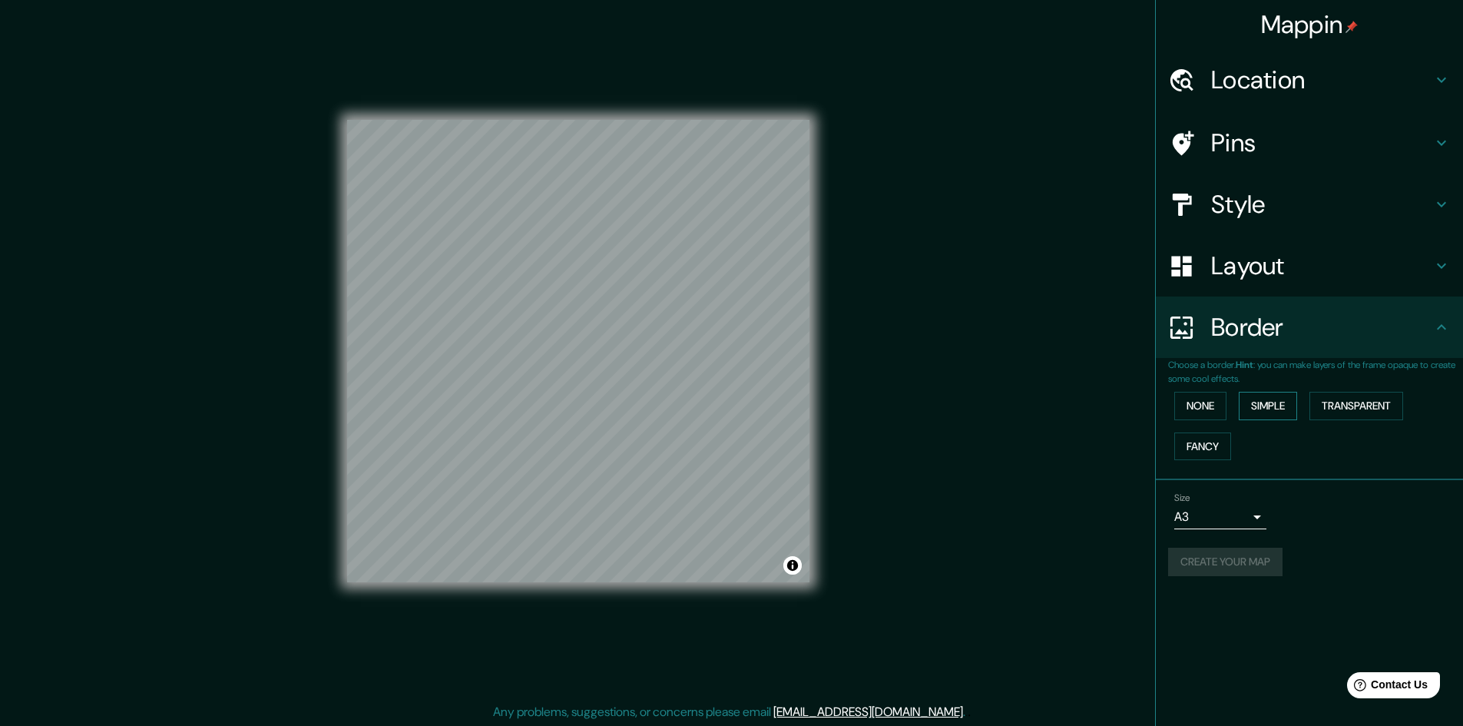
click at [1252, 399] on button "Simple" at bounding box center [1268, 406] width 58 height 28
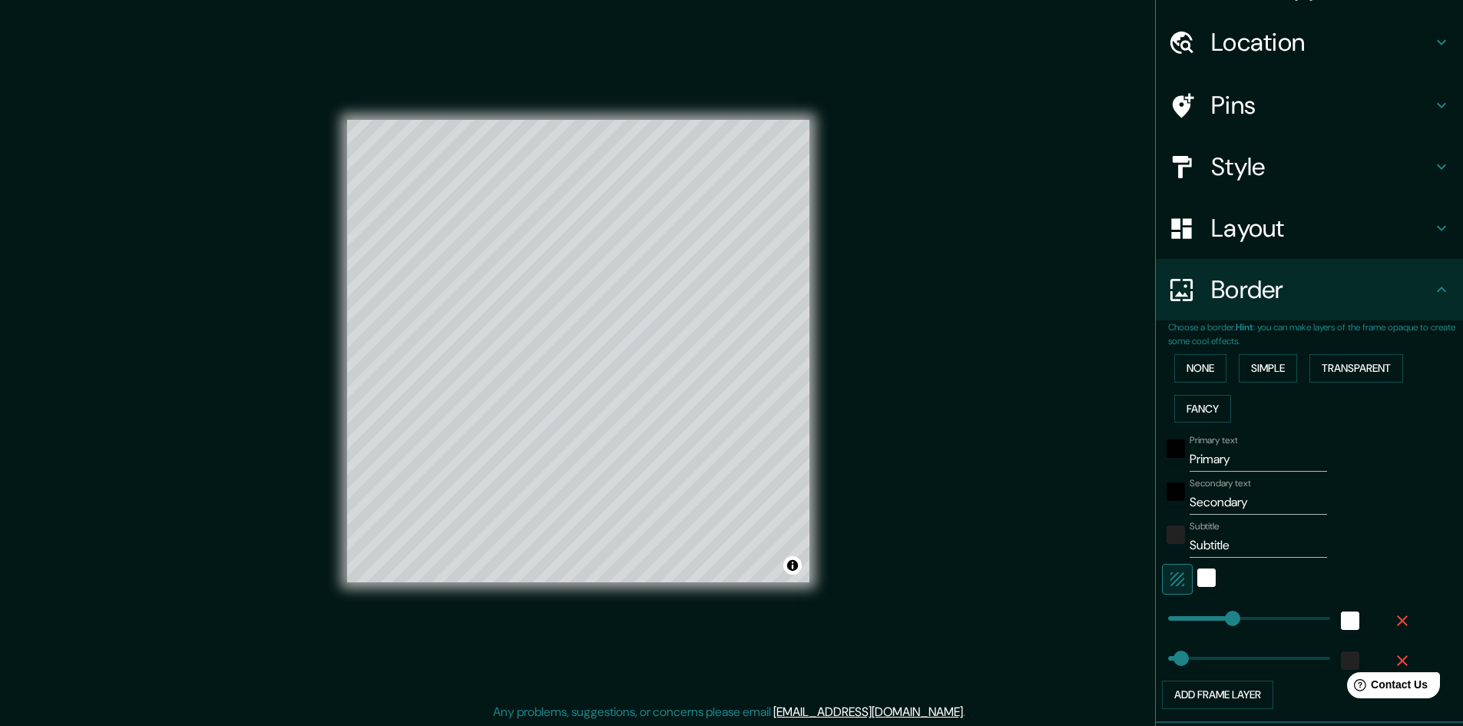
scroll to position [148, 0]
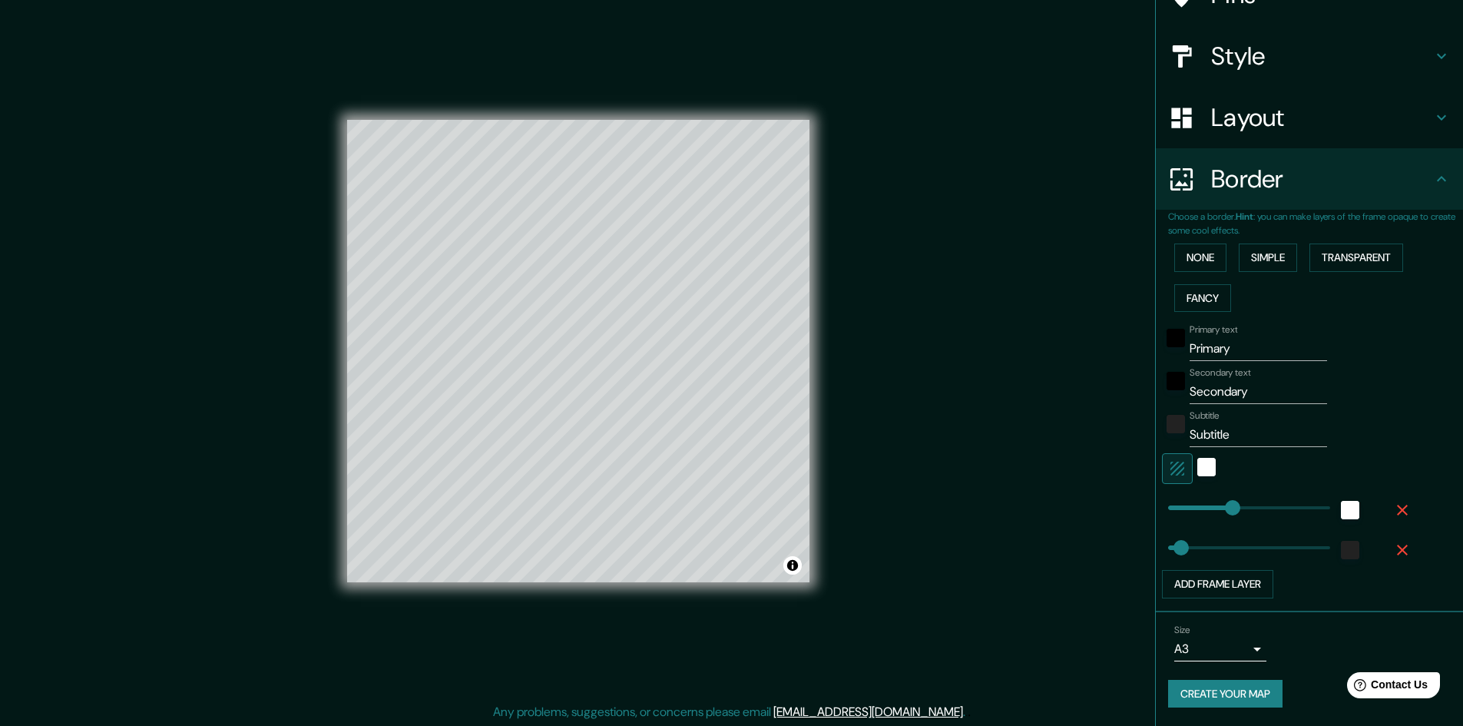
type input "241"
click at [1186, 256] on button "None" at bounding box center [1200, 257] width 52 height 28
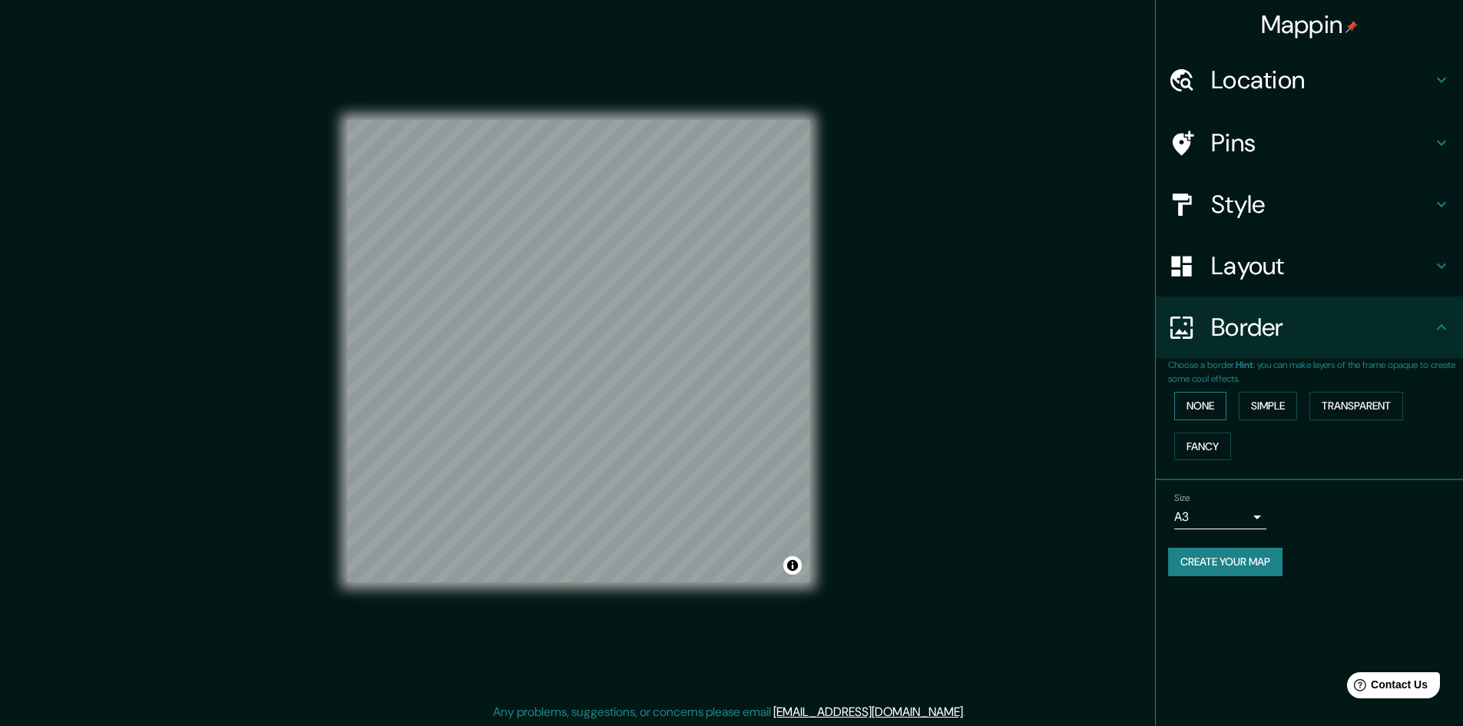
scroll to position [0, 0]
click at [1233, 558] on button "Create your map" at bounding box center [1225, 562] width 114 height 28
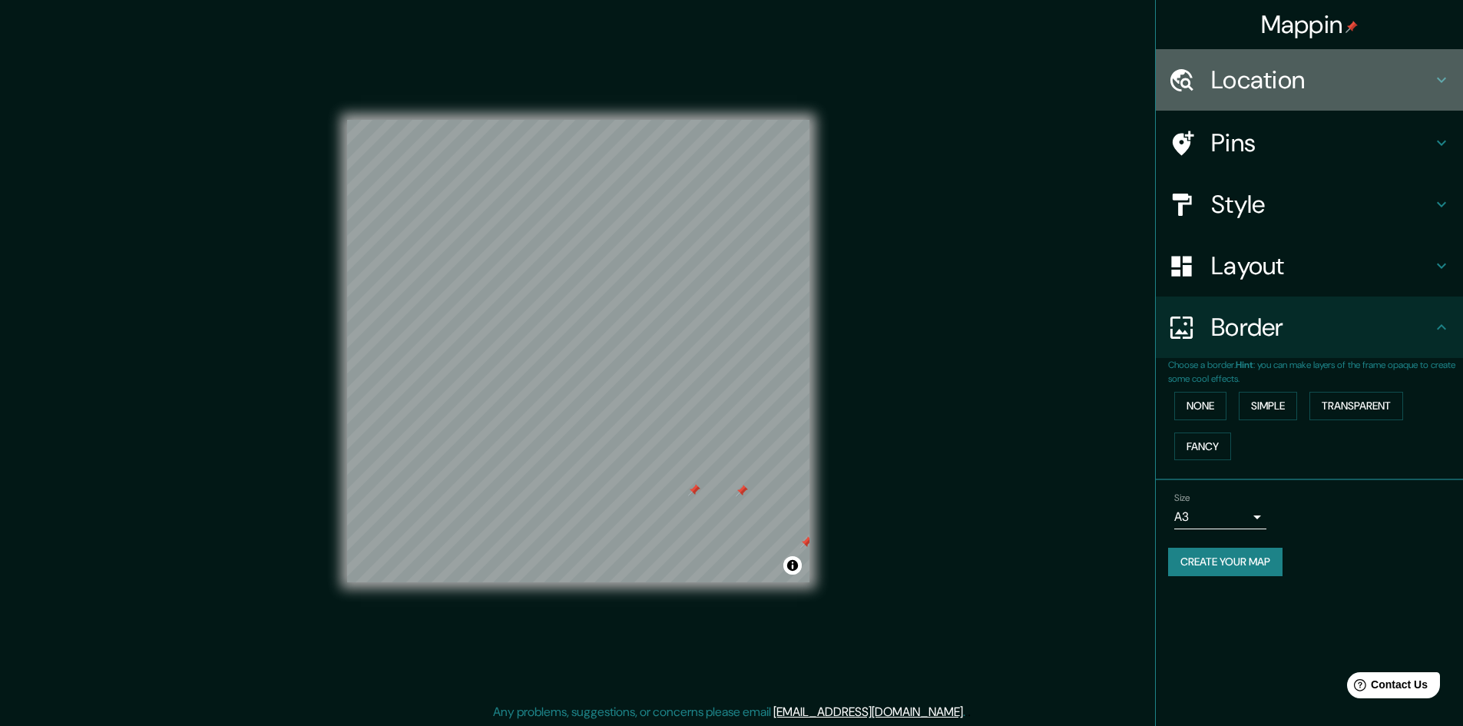
click at [1289, 88] on h4 "Location" at bounding box center [1321, 80] width 221 height 31
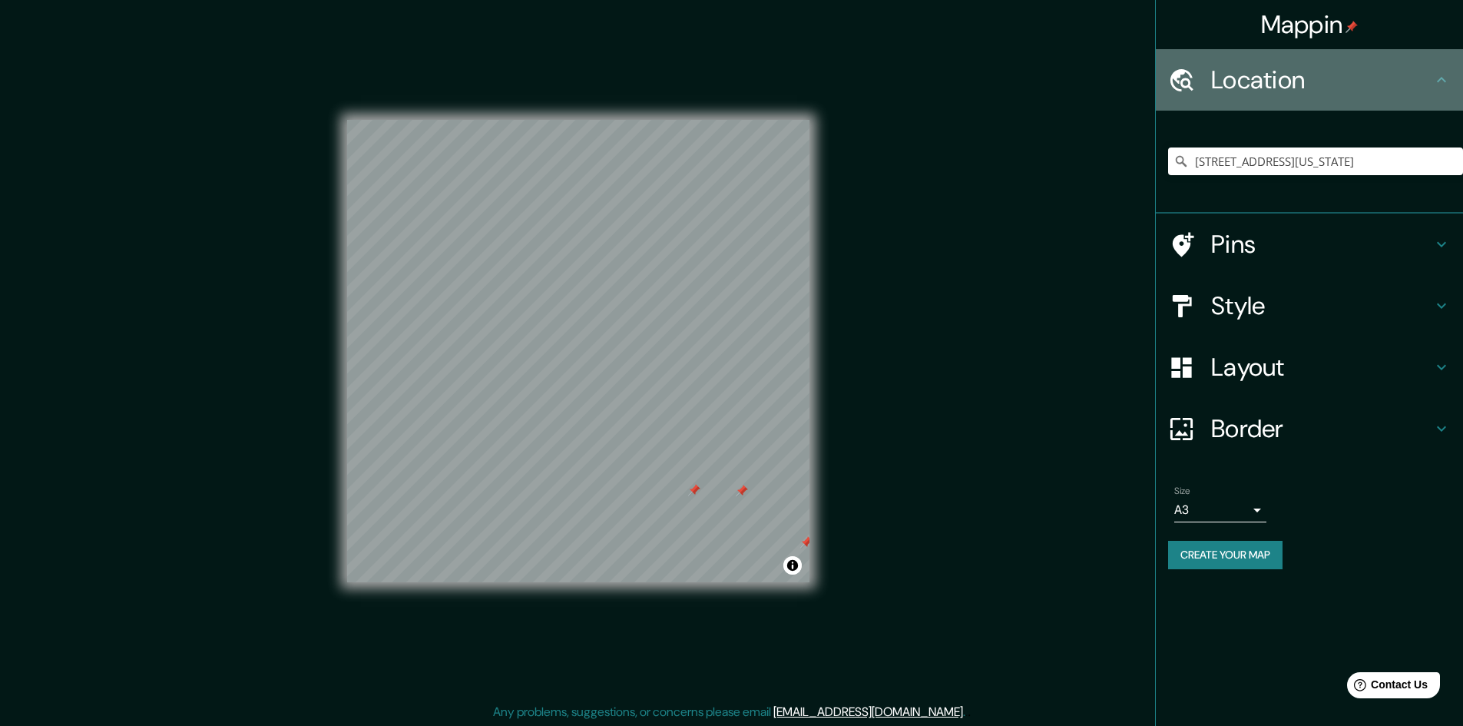
click at [1289, 88] on h4 "Location" at bounding box center [1321, 80] width 221 height 31
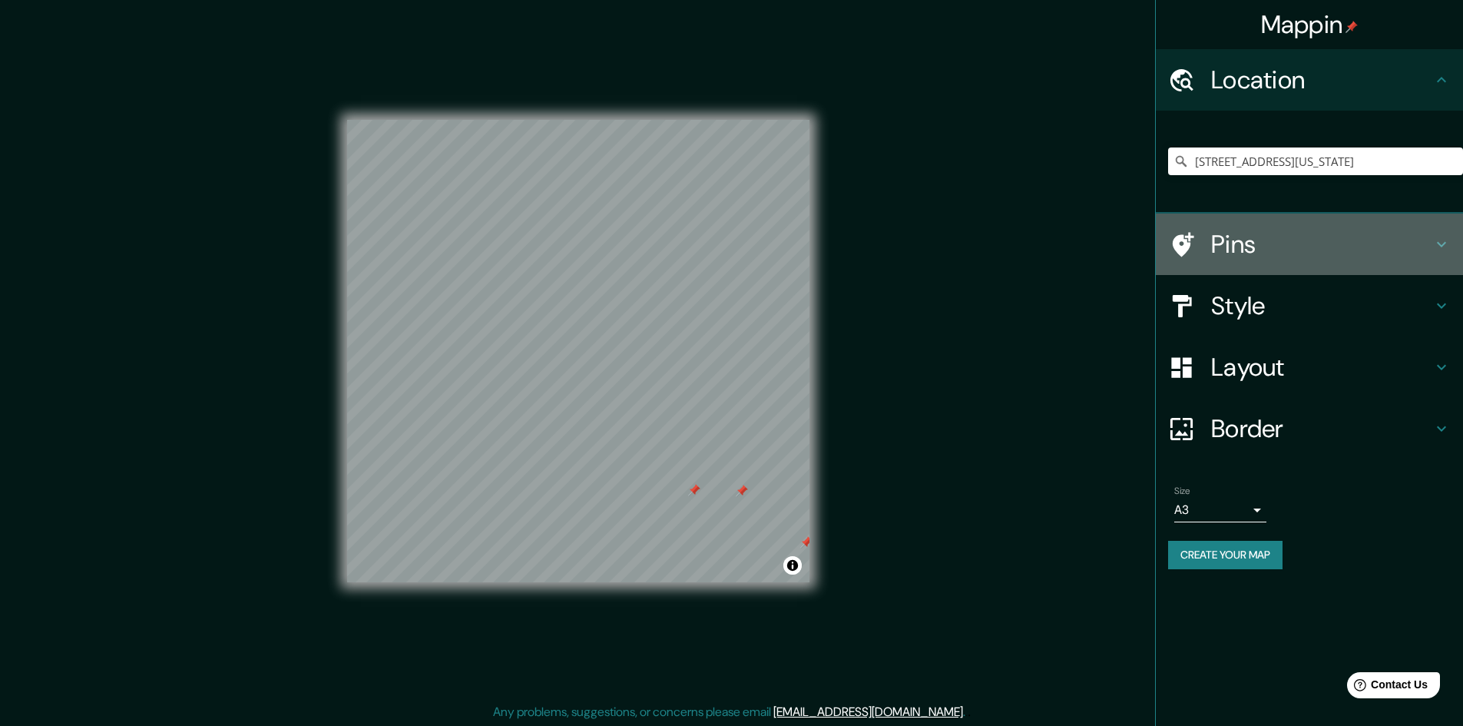
click at [1249, 264] on div "Pins" at bounding box center [1309, 243] width 307 height 61
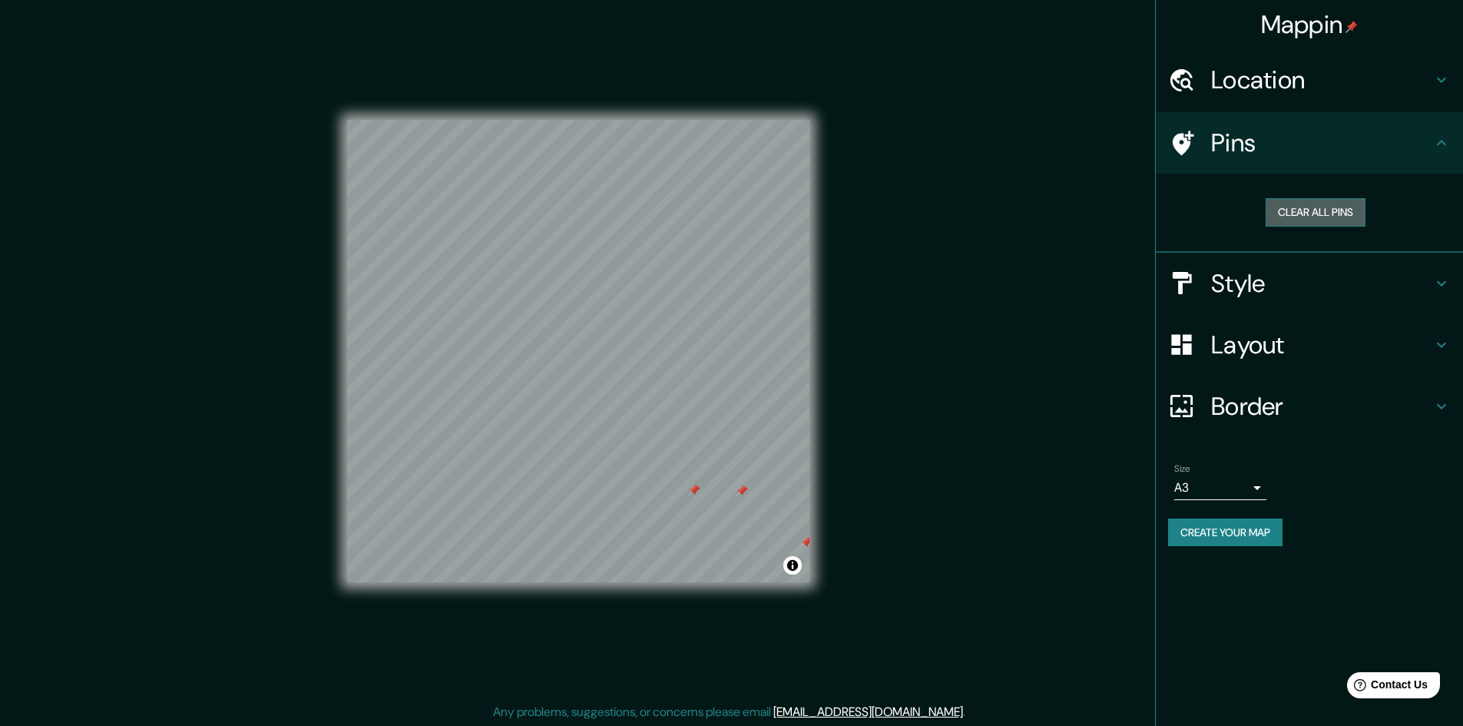
click at [1305, 211] on button "Clear all pins" at bounding box center [1316, 212] width 100 height 28
click at [1302, 218] on button "Clear all pins" at bounding box center [1316, 212] width 100 height 28
click at [1246, 534] on button "Create your map" at bounding box center [1225, 532] width 114 height 28
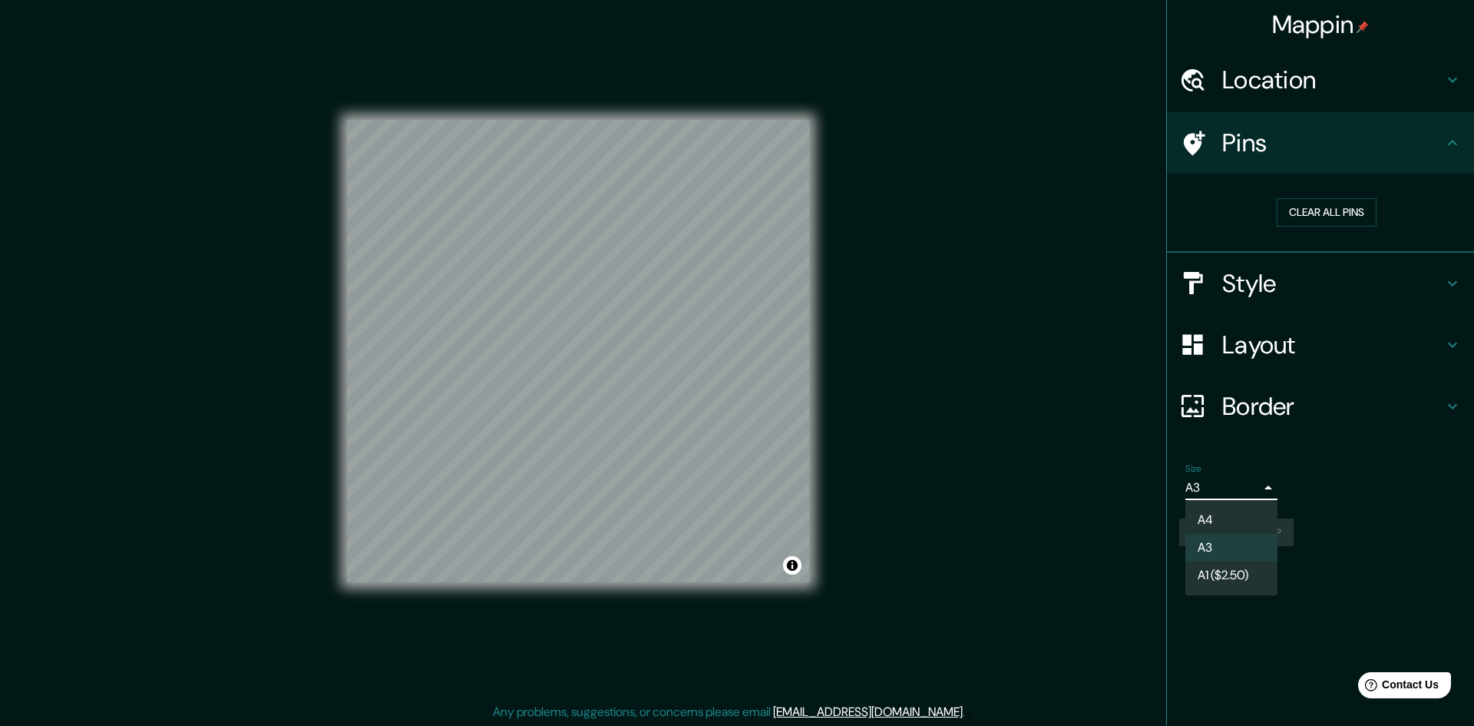
click at [1236, 491] on body "Mappin Location [STREET_ADDRESS][US_STATE] Pins Clear all pins Style Layout Bor…" at bounding box center [737, 363] width 1474 height 726
click at [1237, 548] on li "A3" at bounding box center [1232, 548] width 92 height 28
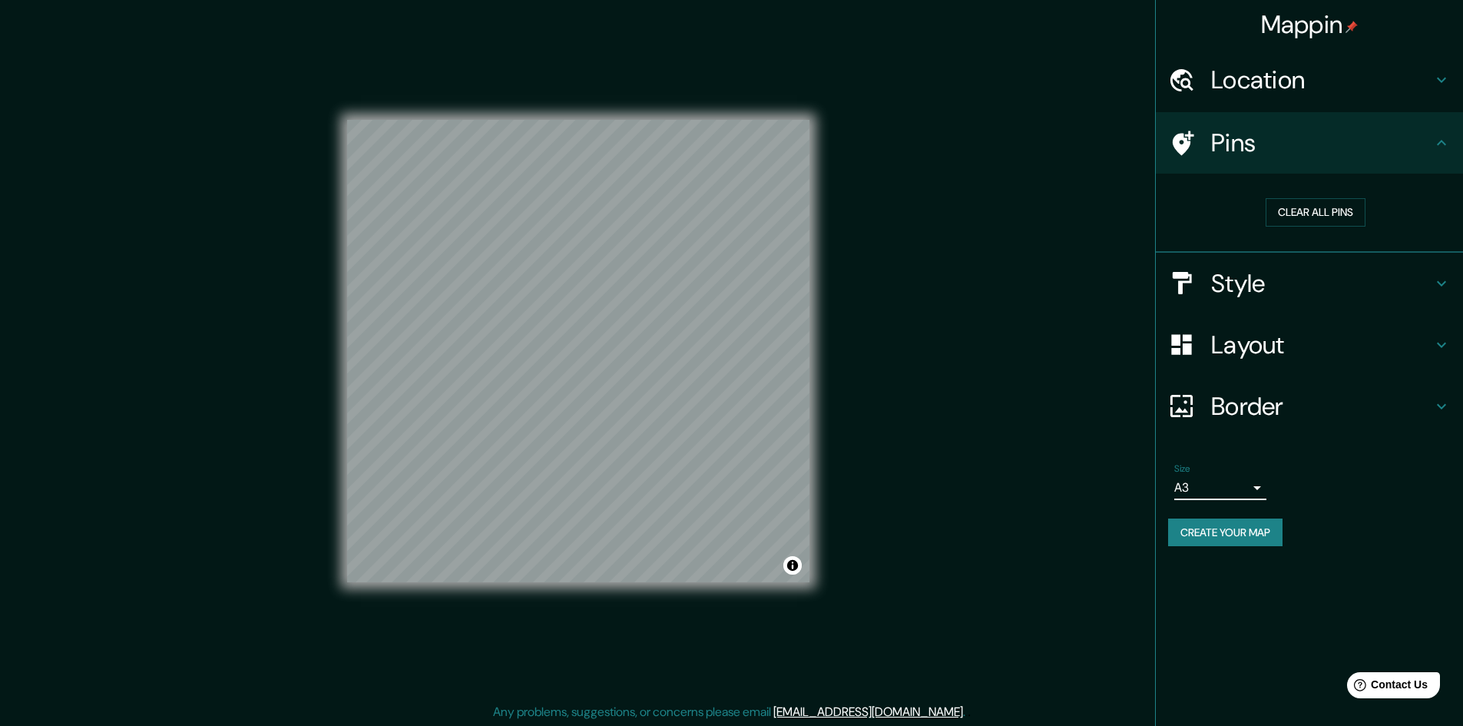
click at [1239, 533] on button "Create your map" at bounding box center [1225, 532] width 114 height 28
drag, startPoint x: 905, startPoint y: 317, endPoint x: 875, endPoint y: 375, distance: 65.3
click at [875, 375] on div "Mappin Location [STREET_ADDRESS][US_STATE] Pins Clear all pins Style Layout Bor…" at bounding box center [731, 363] width 1463 height 727
click at [1282, 286] on h4 "Style" at bounding box center [1321, 283] width 221 height 31
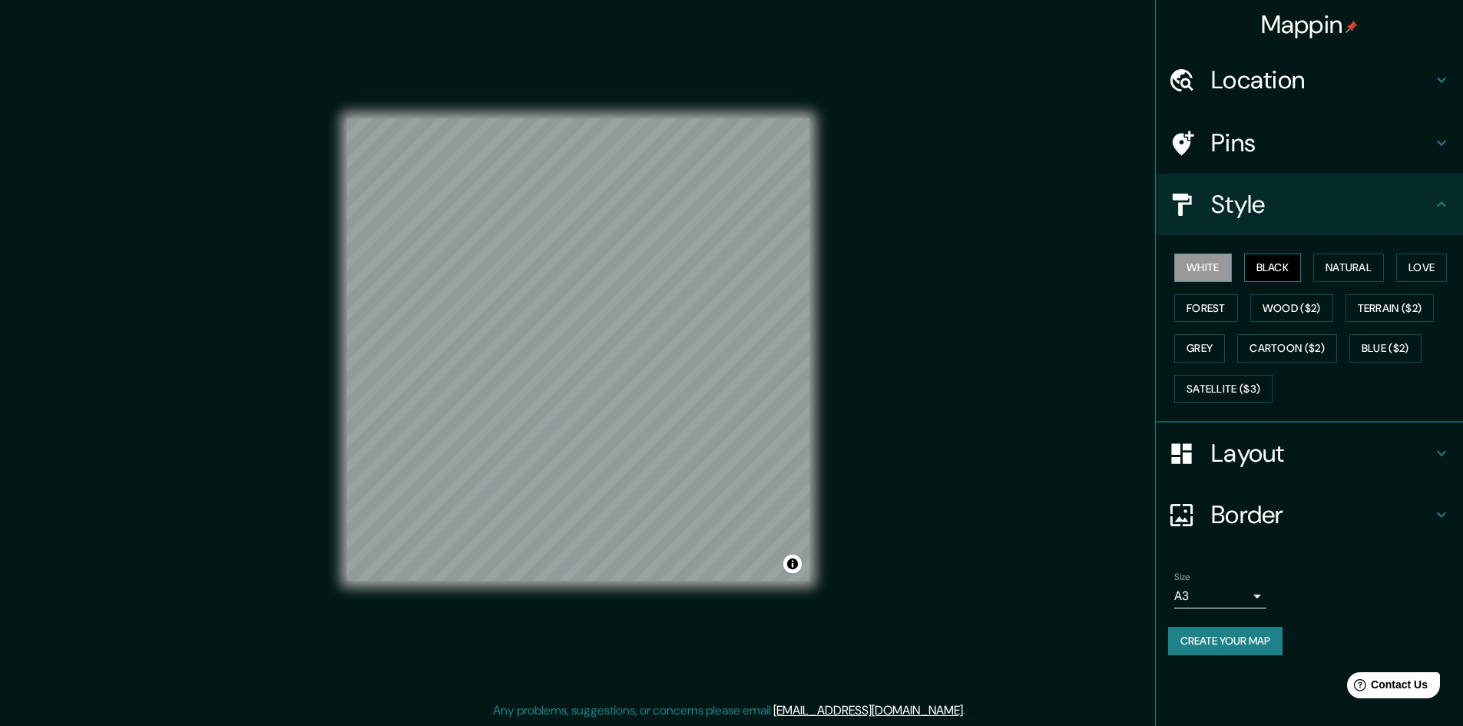
click at [1278, 276] on button "Black" at bounding box center [1273, 267] width 58 height 28
click at [1210, 270] on button "White" at bounding box center [1203, 267] width 58 height 28
click at [1266, 267] on button "Black" at bounding box center [1273, 267] width 58 height 28
click at [1221, 267] on button "White" at bounding box center [1203, 267] width 58 height 28
click at [1319, 263] on button "Natural" at bounding box center [1348, 267] width 71 height 28
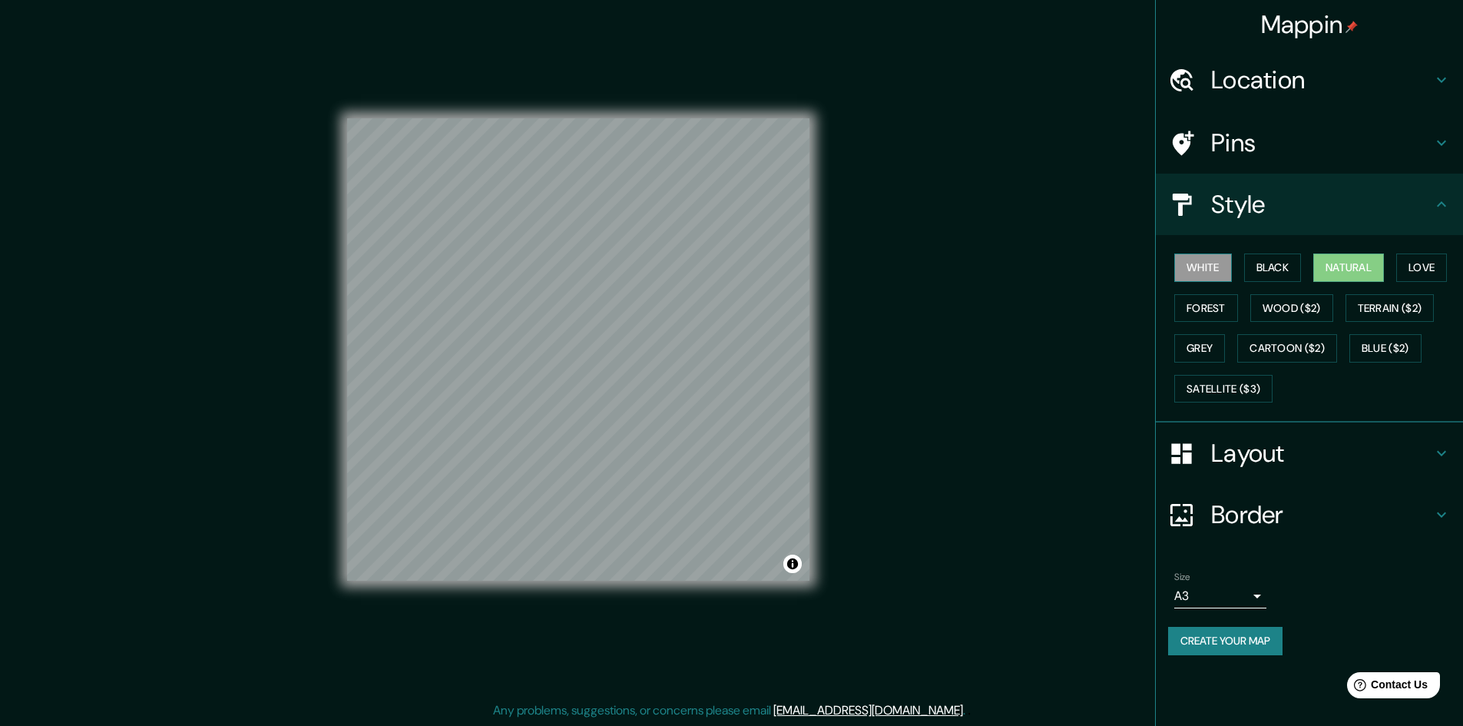
click at [1227, 261] on button "White" at bounding box center [1203, 267] width 58 height 28
click at [1365, 263] on button "Natural" at bounding box center [1348, 267] width 71 height 28
click at [1436, 263] on button "Love" at bounding box center [1421, 267] width 51 height 28
click at [1197, 304] on button "Forest" at bounding box center [1206, 308] width 64 height 28
click at [1216, 267] on button "White" at bounding box center [1203, 267] width 58 height 28
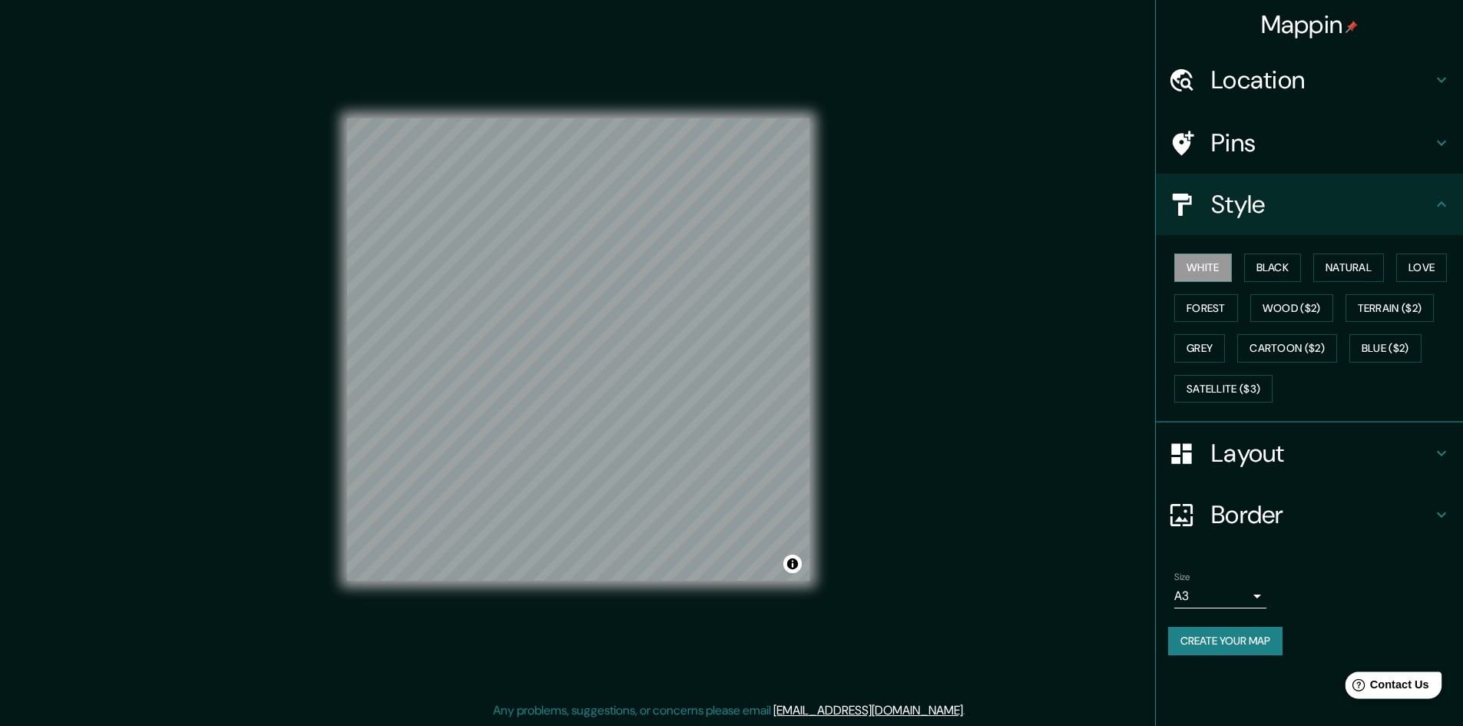
click at [1418, 689] on span "Contact Us" at bounding box center [1399, 684] width 59 height 13
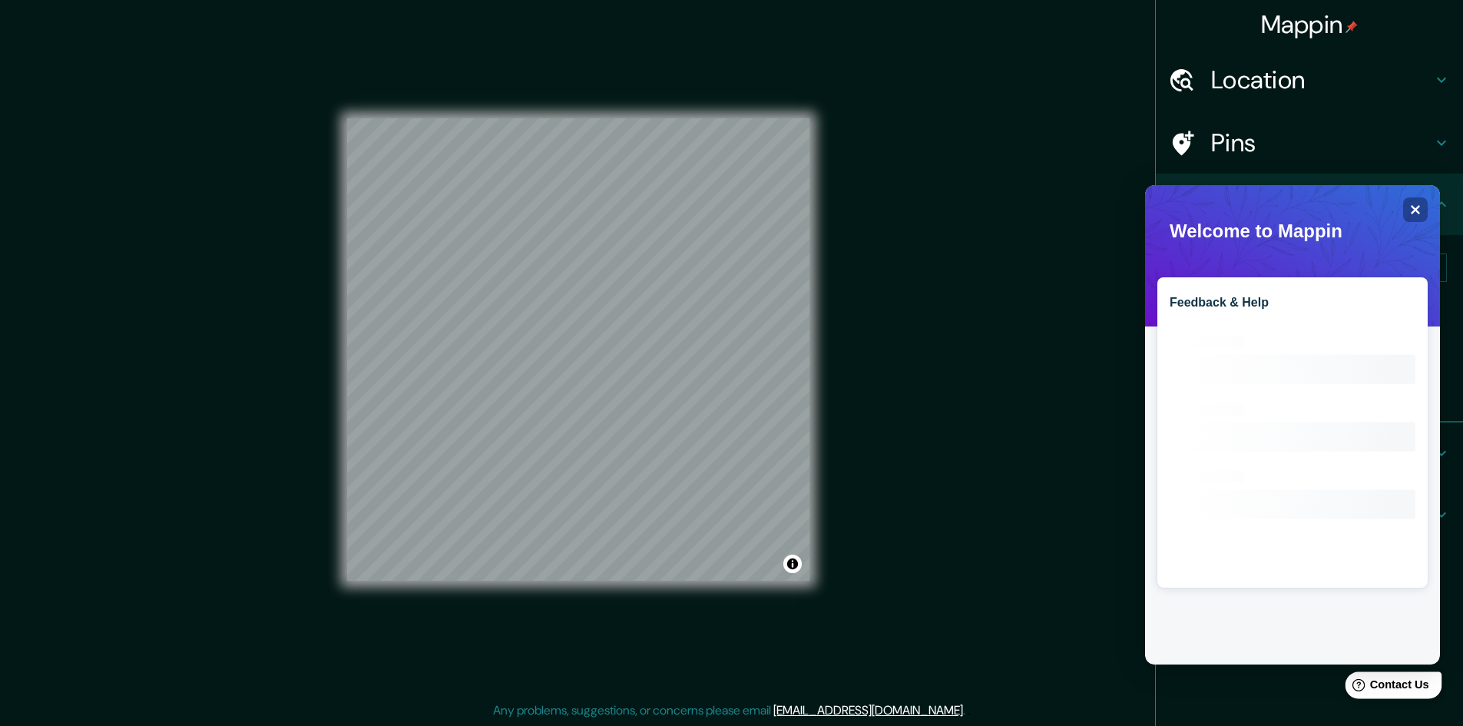
scroll to position [0, 0]
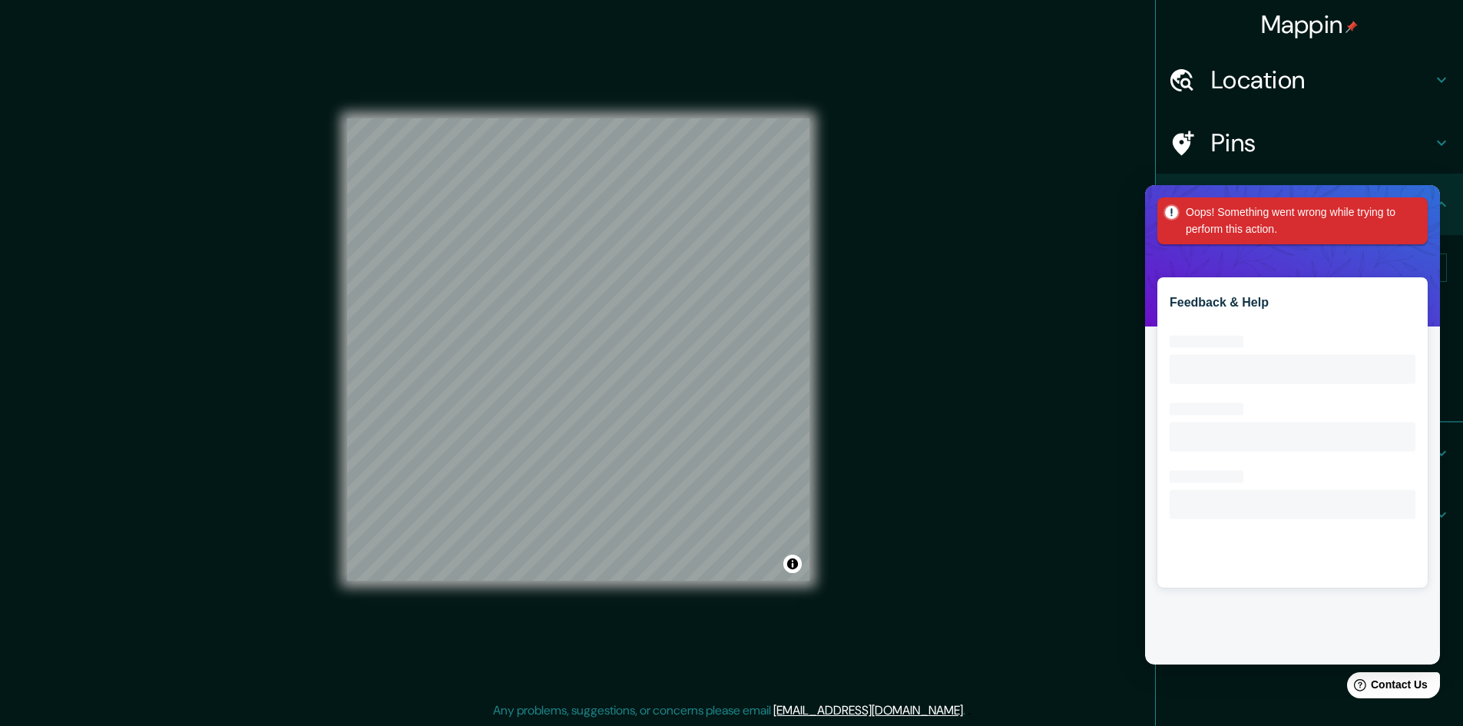
drag, startPoint x: 1031, startPoint y: 293, endPoint x: 26, endPoint y: 78, distance: 1027.3
click at [1031, 293] on div "Mappin Location [STREET_ADDRESS][US_STATE] Pins Style White Black Natural Love …" at bounding box center [731, 361] width 1463 height 727
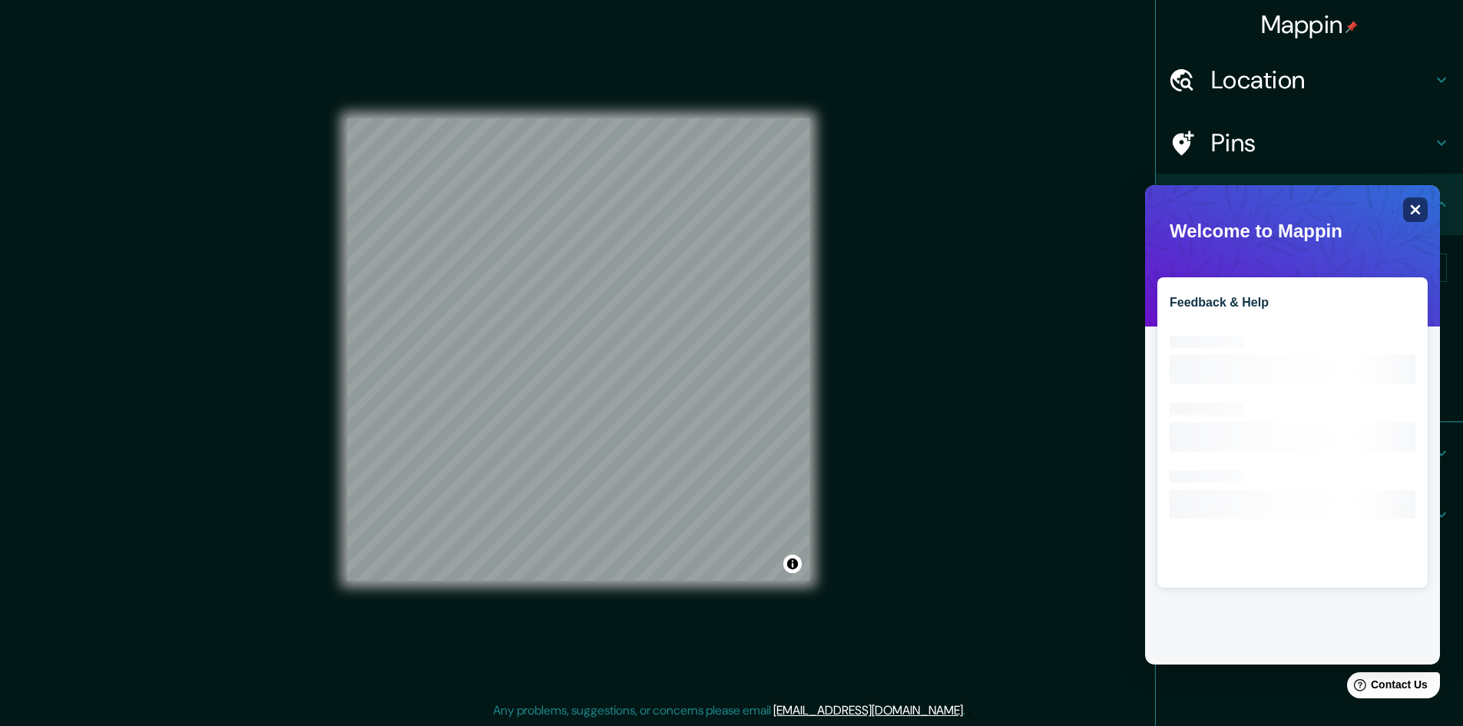
click at [1418, 217] on div "Close" at bounding box center [1415, 209] width 25 height 25
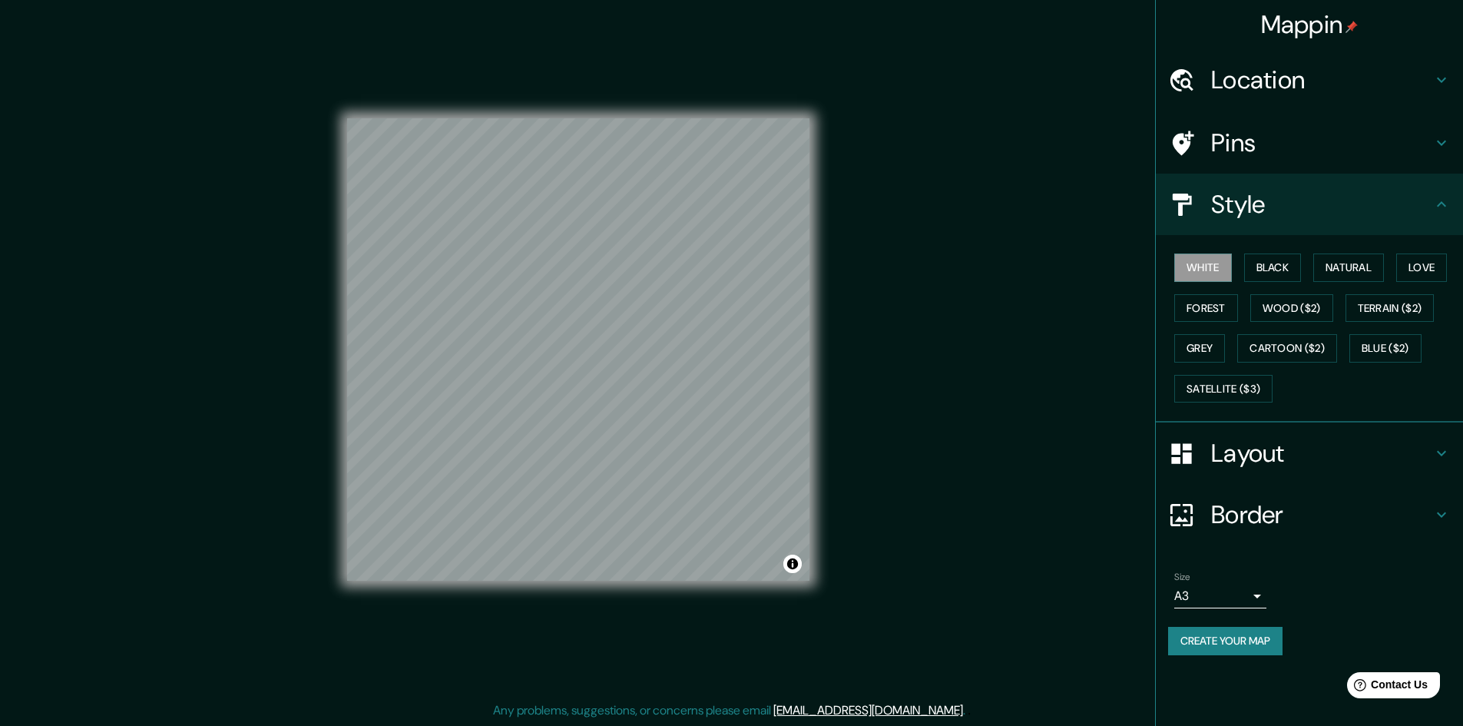
click at [1230, 643] on button "Create your map" at bounding box center [1225, 641] width 114 height 28
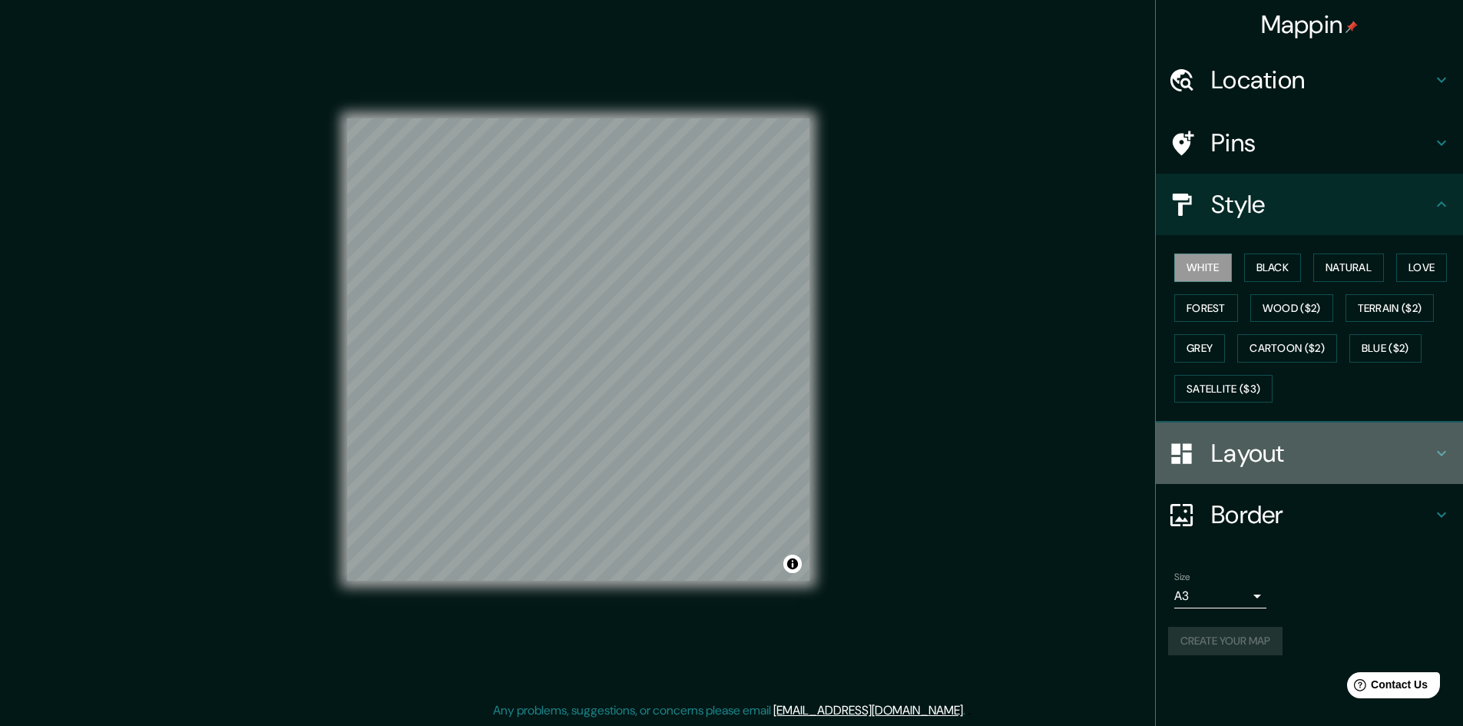
click at [1244, 450] on h4 "Layout" at bounding box center [1321, 453] width 221 height 31
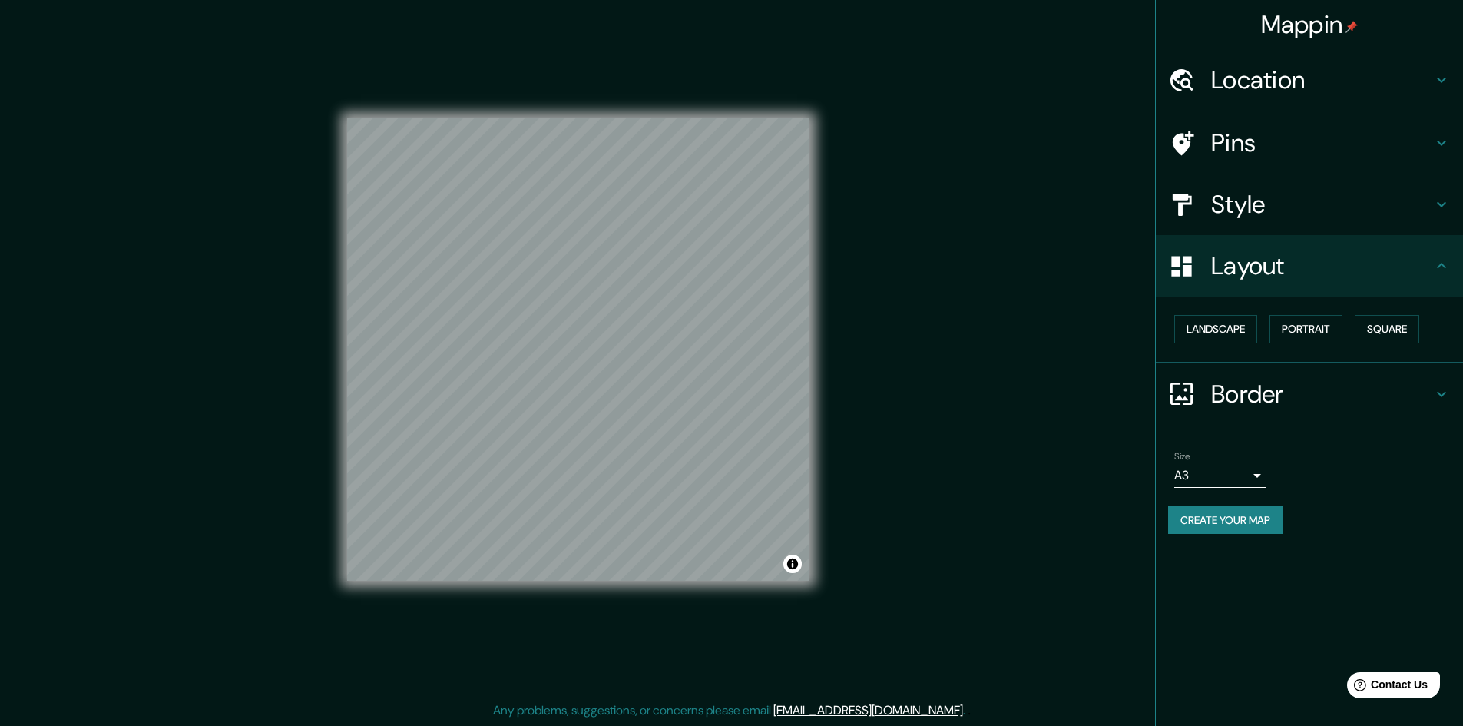
click at [1240, 281] on h4 "Layout" at bounding box center [1321, 265] width 221 height 31
click at [1246, 328] on button "Landscape" at bounding box center [1215, 329] width 83 height 28
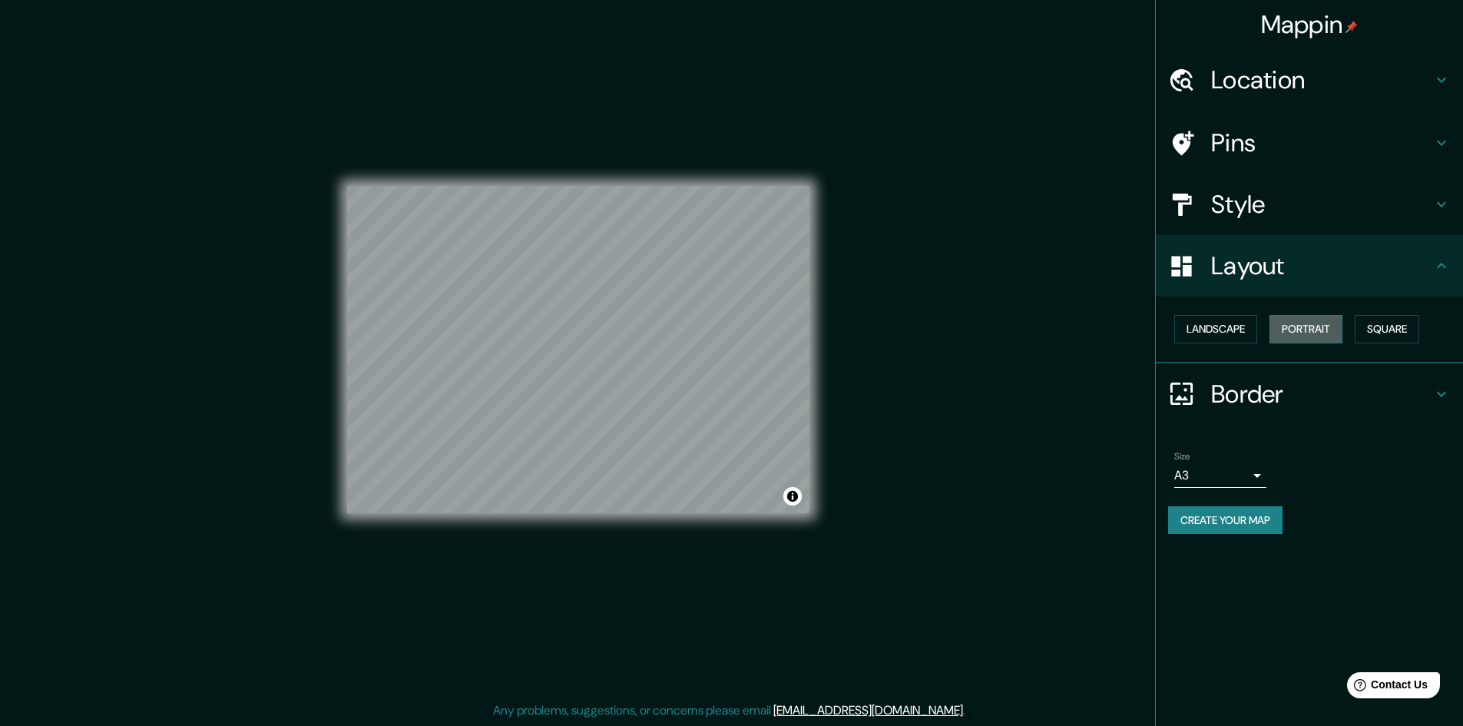
click at [1323, 328] on button "Portrait" at bounding box center [1305, 329] width 73 height 28
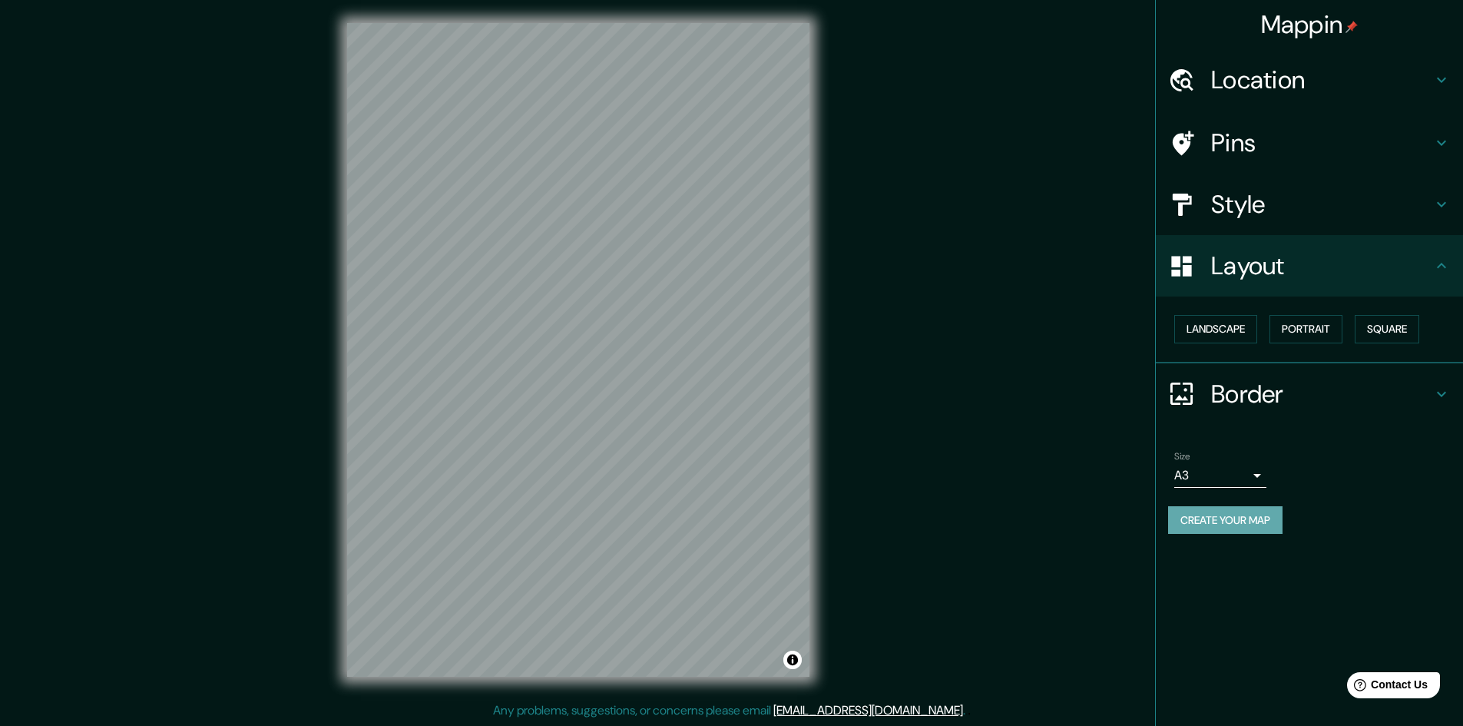
click at [1245, 531] on button "Create your map" at bounding box center [1225, 520] width 114 height 28
click at [1236, 514] on button "Create your map" at bounding box center [1225, 520] width 114 height 28
click at [1272, 199] on h4 "Style" at bounding box center [1321, 204] width 221 height 31
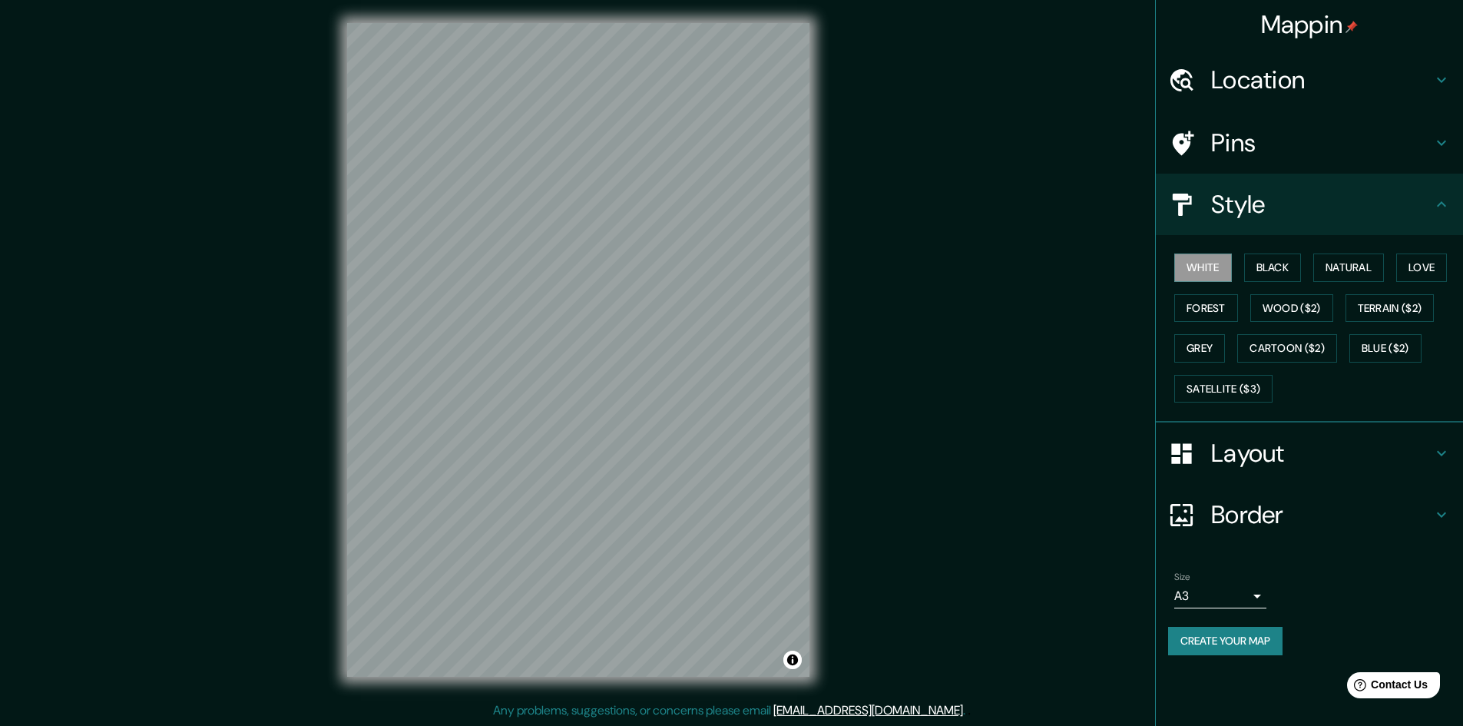
click at [1253, 160] on div "Pins" at bounding box center [1309, 142] width 307 height 61
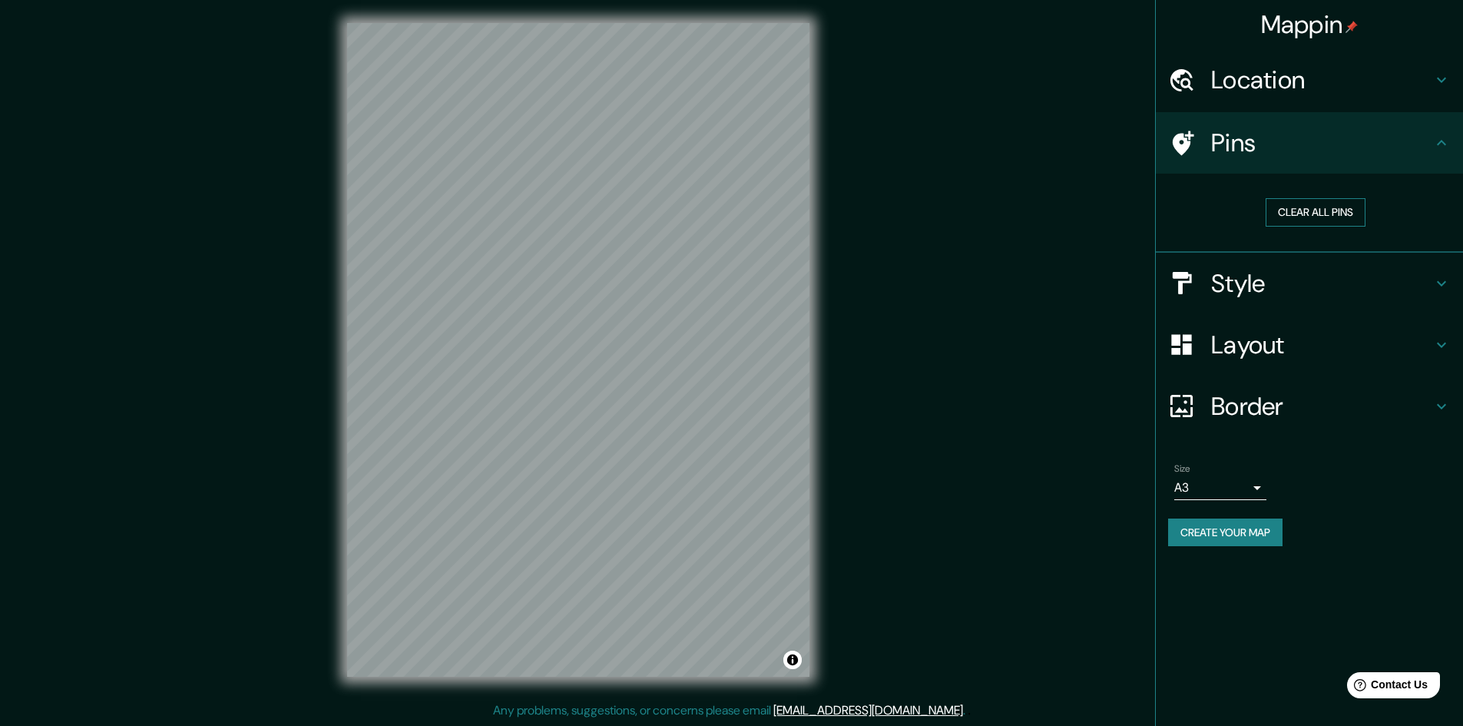
click at [1297, 217] on button "Clear all pins" at bounding box center [1316, 212] width 100 height 28
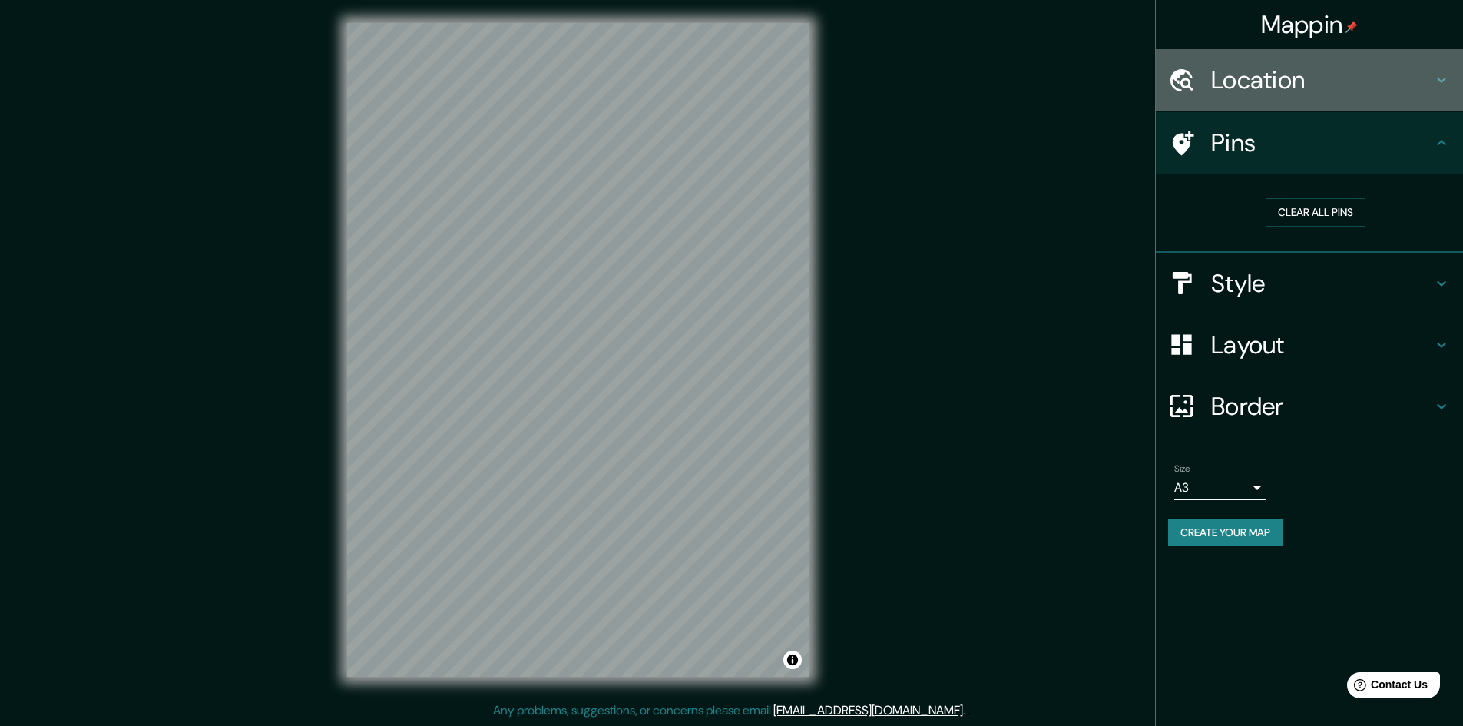
click at [1271, 88] on h4 "Location" at bounding box center [1321, 80] width 221 height 31
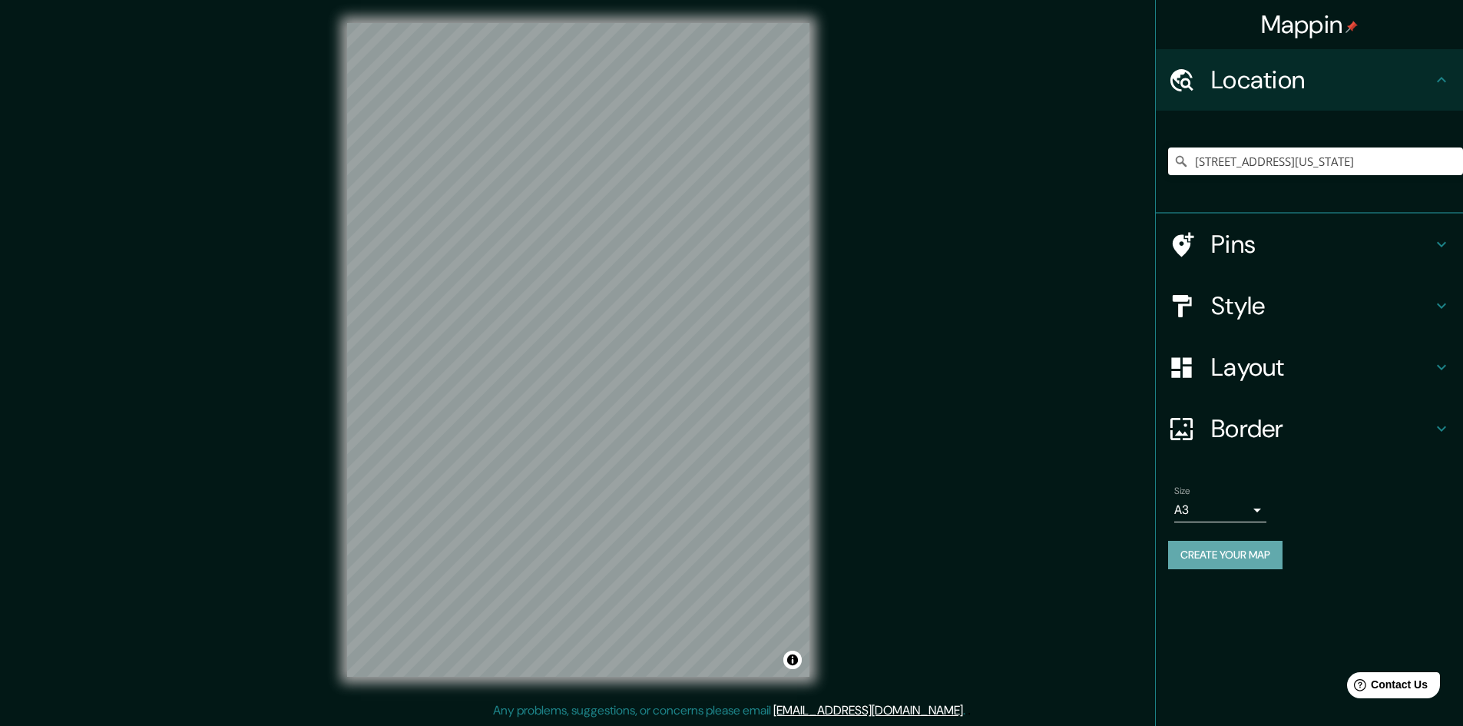
click at [1224, 545] on button "Create your map" at bounding box center [1225, 555] width 114 height 28
click at [1232, 551] on button "Create your map" at bounding box center [1225, 555] width 114 height 28
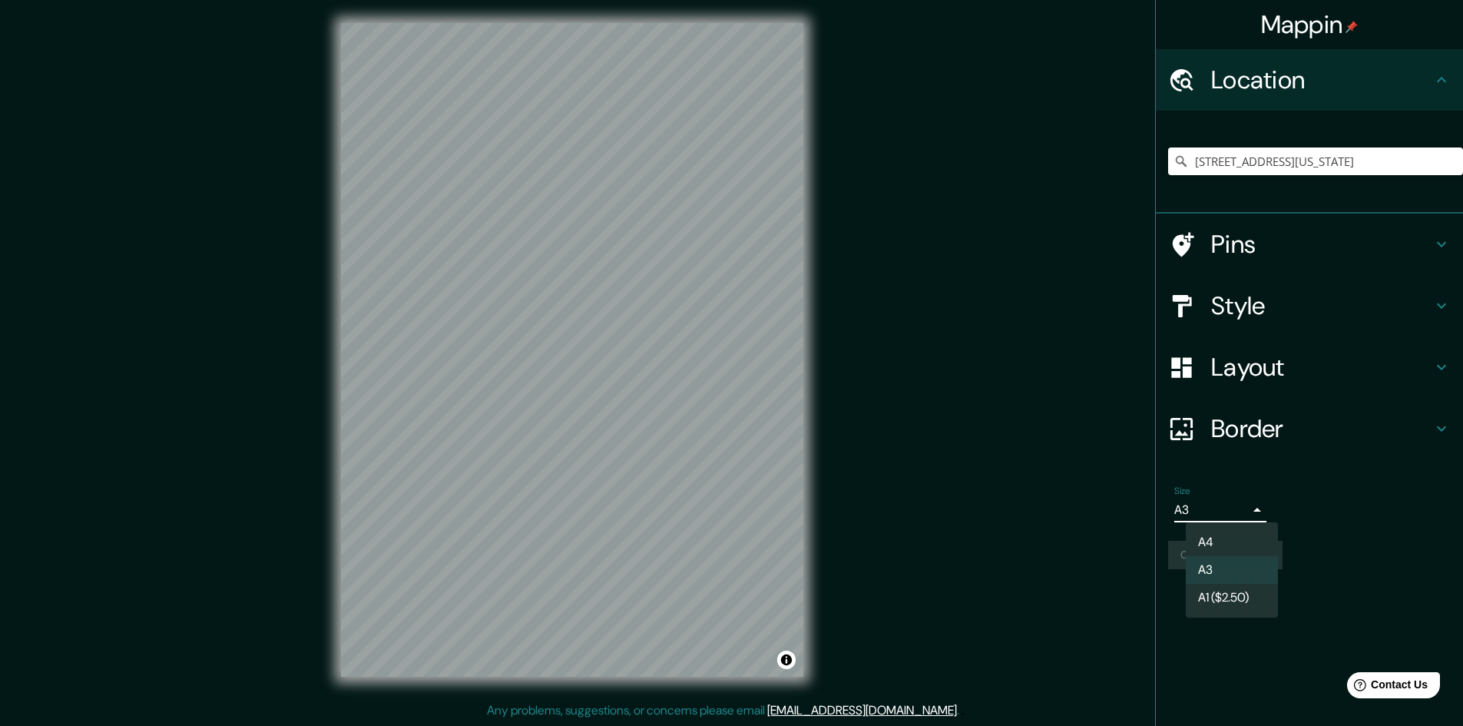
click at [1208, 502] on body "Mappin Location [STREET_ADDRESS][US_STATE] Pins Style Layout Border Choose a bo…" at bounding box center [731, 361] width 1463 height 726
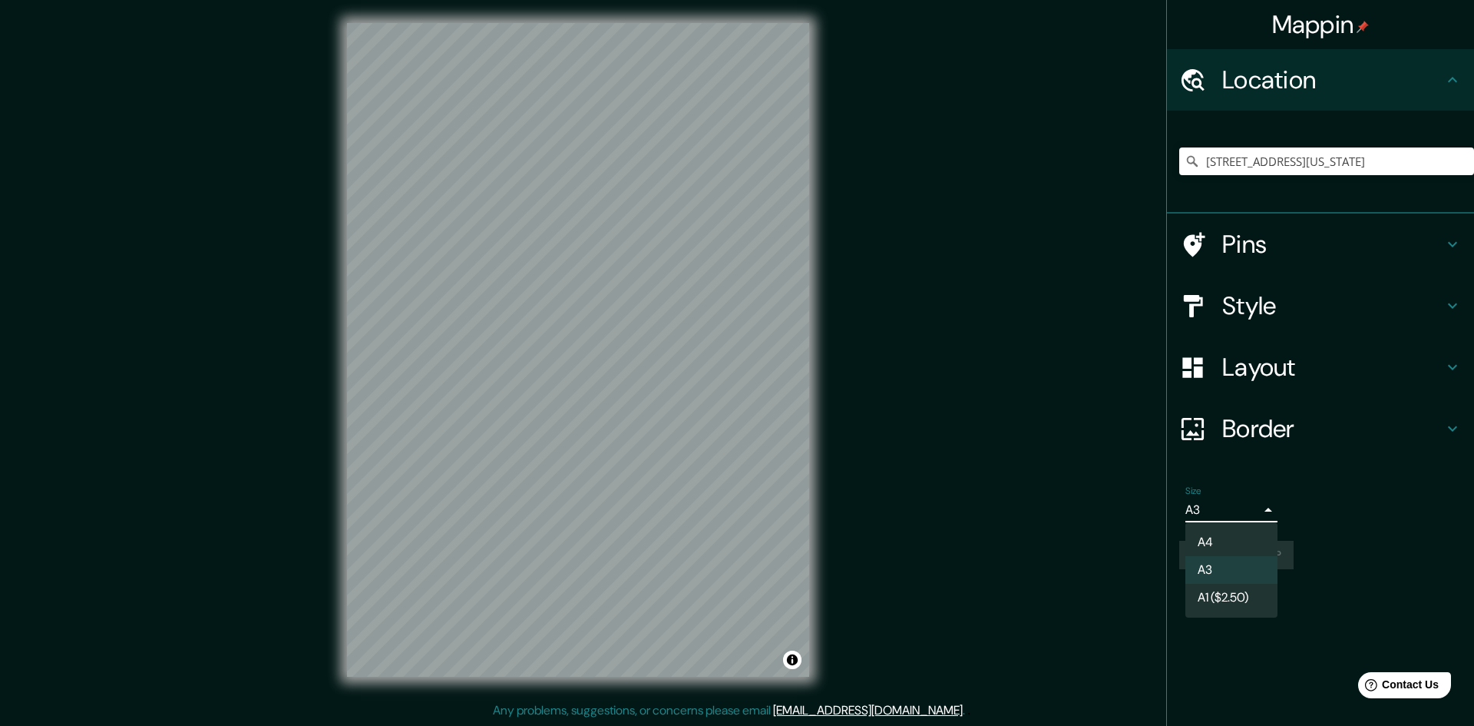
click at [1231, 534] on li "A4" at bounding box center [1232, 542] width 92 height 28
type input "single"
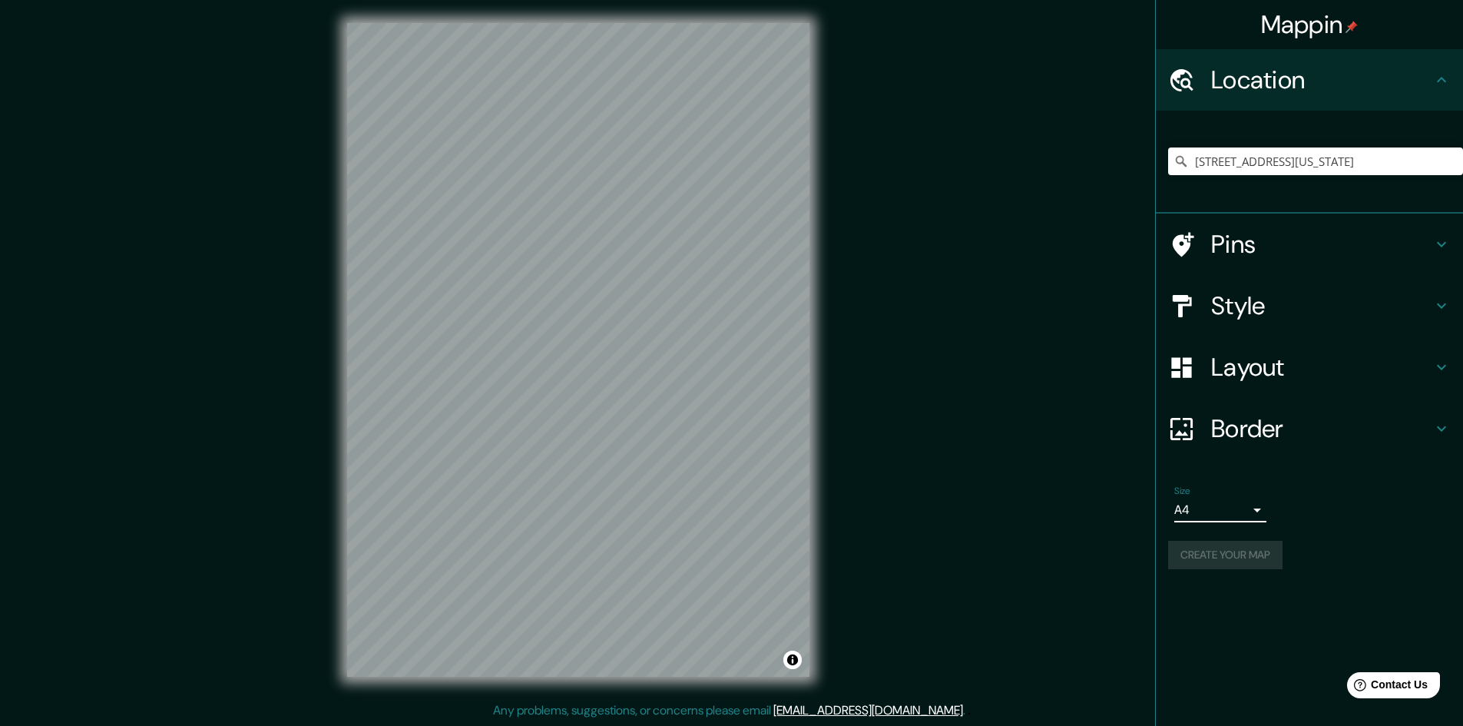
click at [1044, 556] on div "Mappin Location [STREET_ADDRESS][US_STATE] Pins Style Layout Border Choose a bo…" at bounding box center [731, 361] width 1463 height 727
click at [1373, 673] on div "Help Contact Us" at bounding box center [1393, 684] width 97 height 27
